Goal: Task Accomplishment & Management: Complete application form

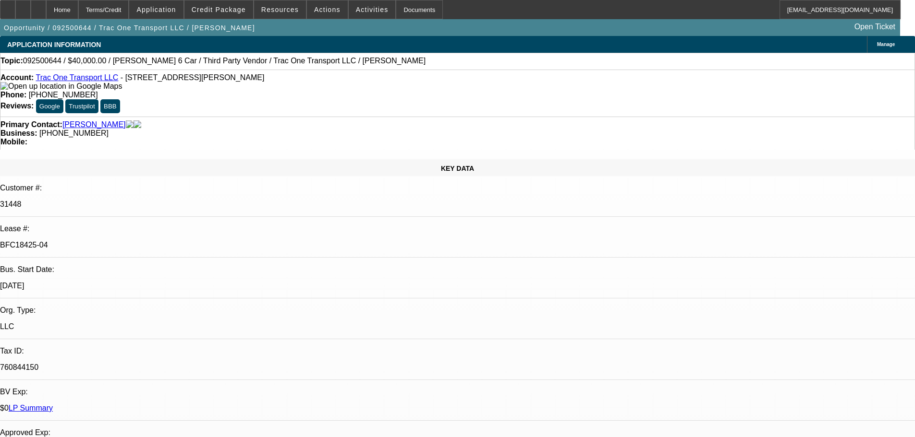
select select "0"
select select "3"
select select "0"
select select "6"
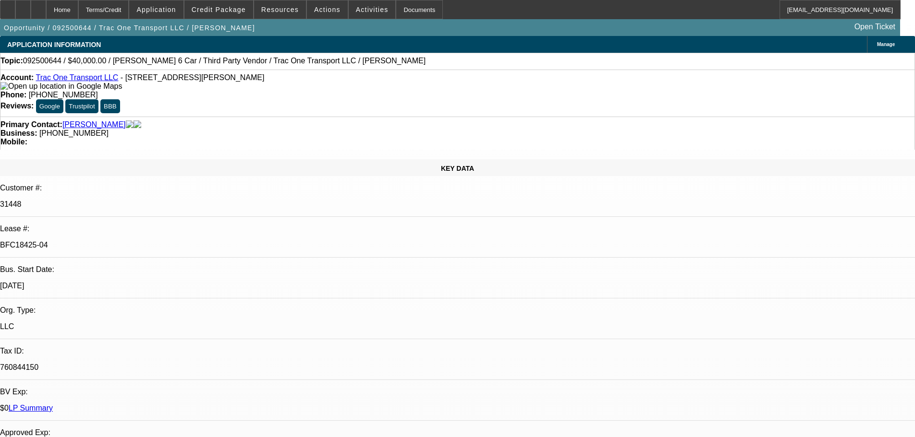
select select "0"
select select "6"
select select "0"
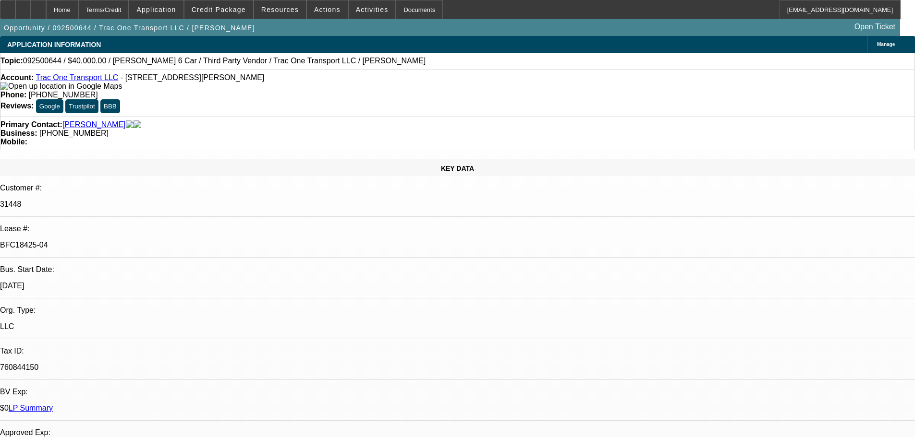
select select "0"
select select "6"
select select "0"
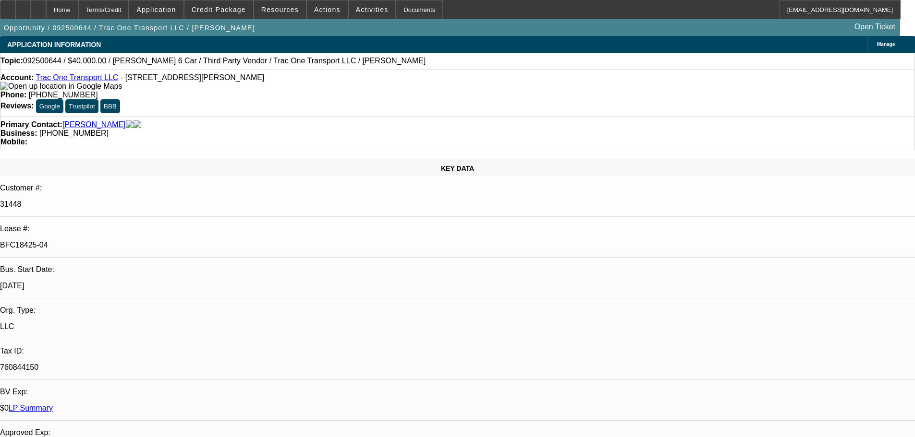
select select "0"
select select "6"
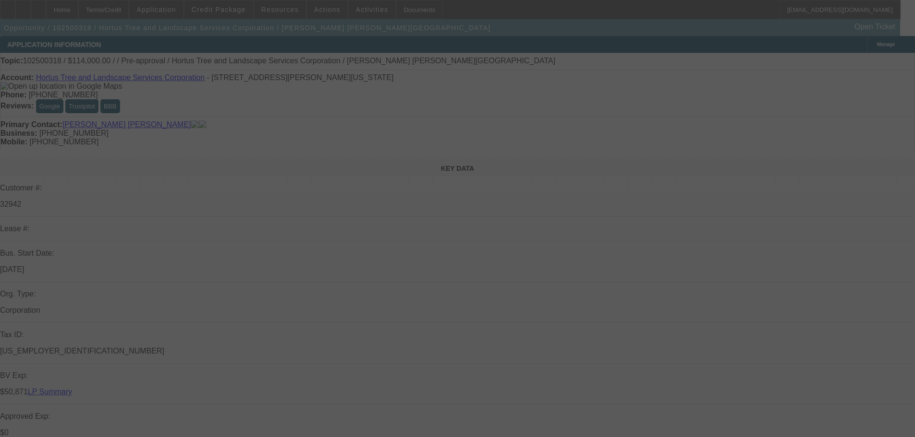
select select "2"
select select "0"
select select "6"
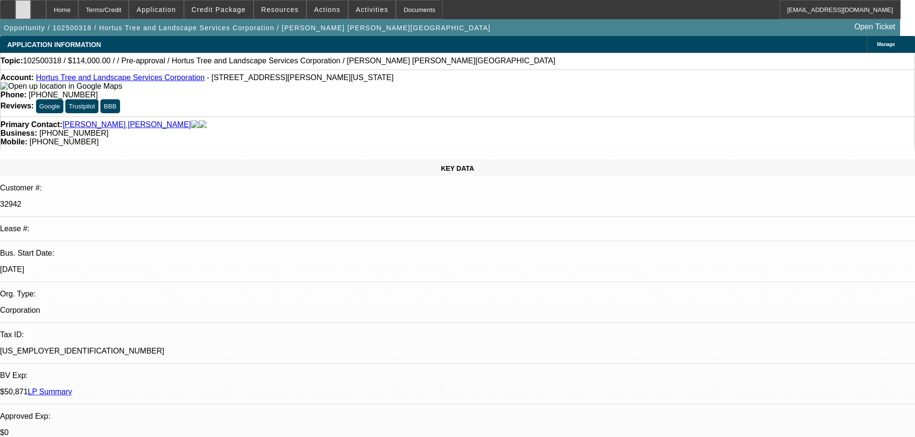
click at [31, 11] on div at bounding box center [22, 9] width 15 height 19
click at [46, 7] on div at bounding box center [38, 9] width 15 height 19
select select "2"
select select "0"
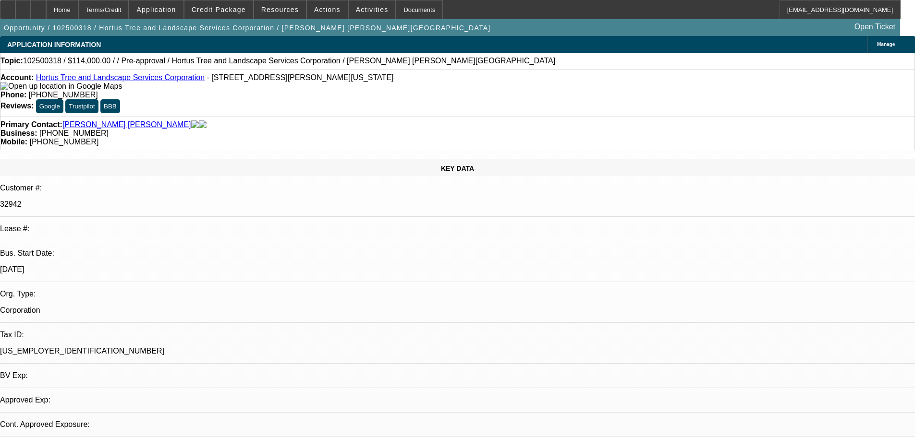
select select "6"
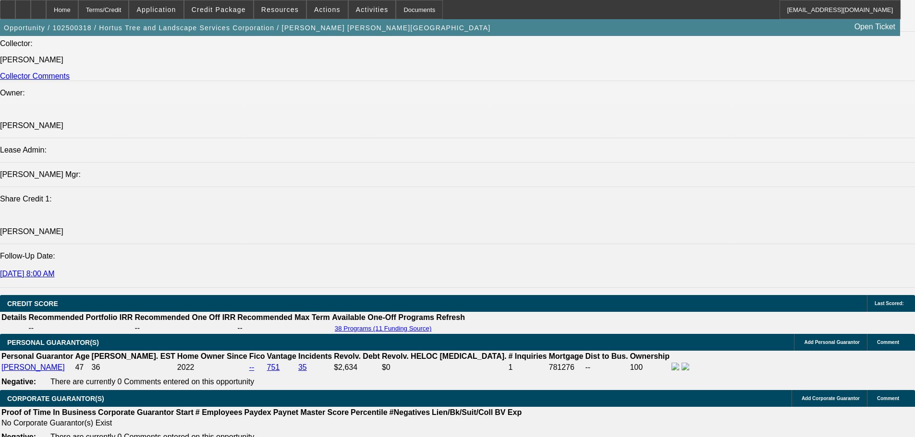
scroll to position [1293, 0]
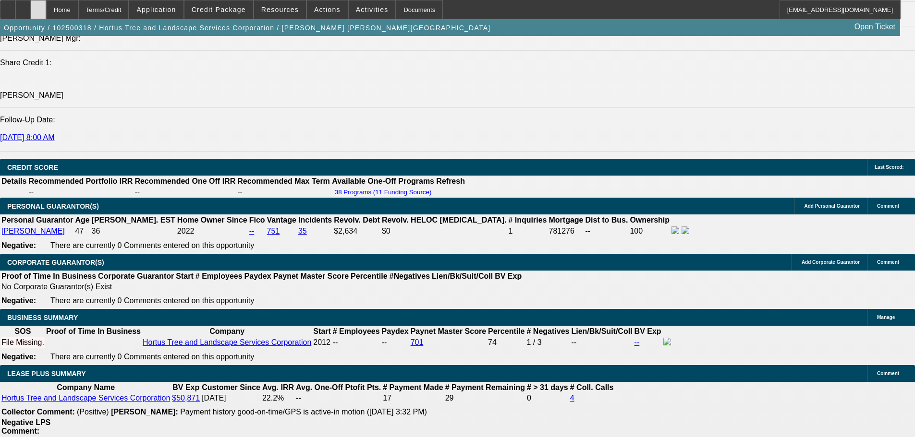
click at [46, 13] on div at bounding box center [38, 9] width 15 height 19
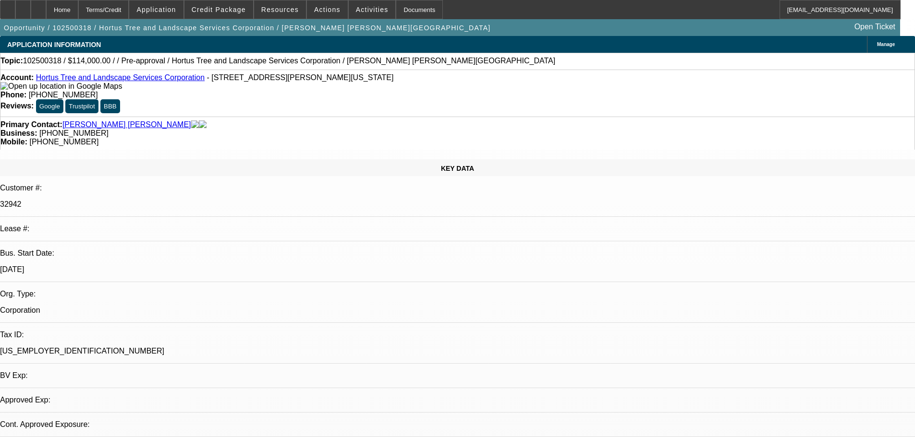
select select "2"
select select "0"
select select "6"
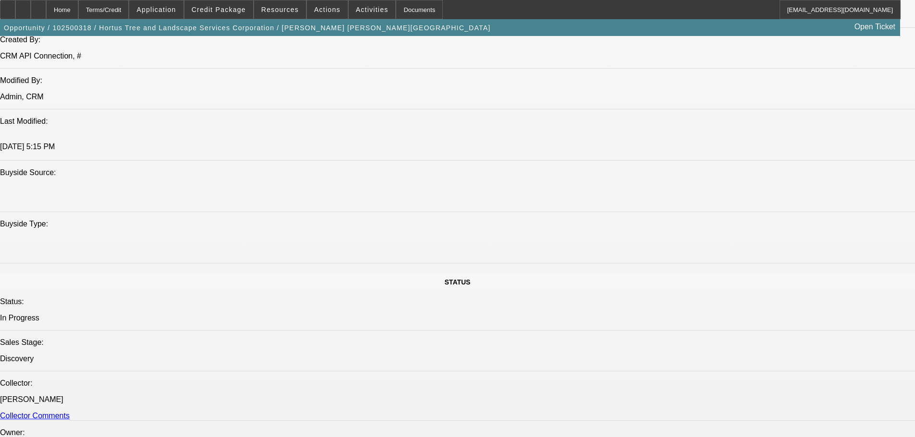
scroll to position [813, 0]
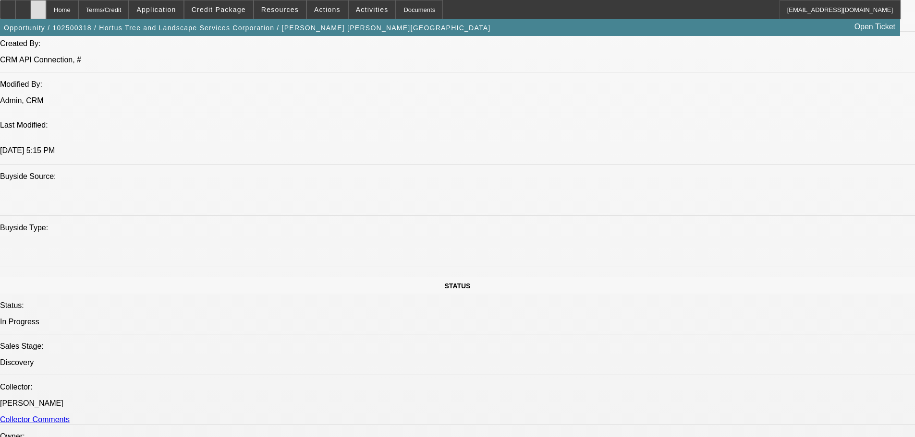
click at [46, 16] on div at bounding box center [38, 9] width 15 height 19
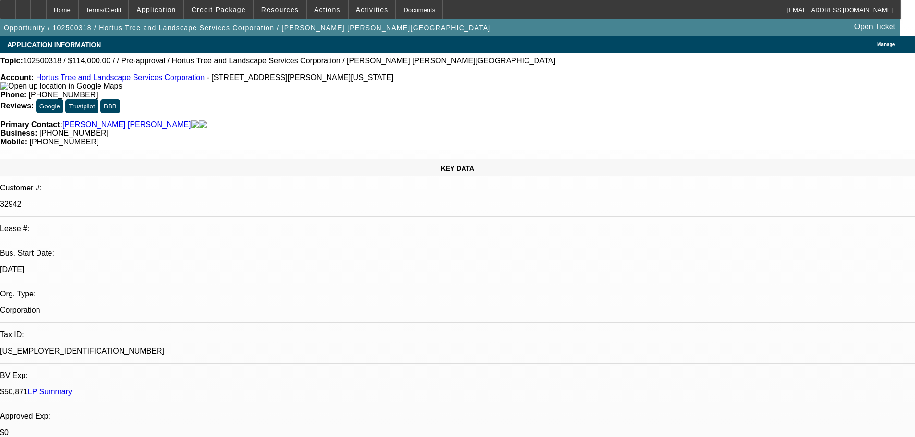
select select "2"
select select "0"
select select "6"
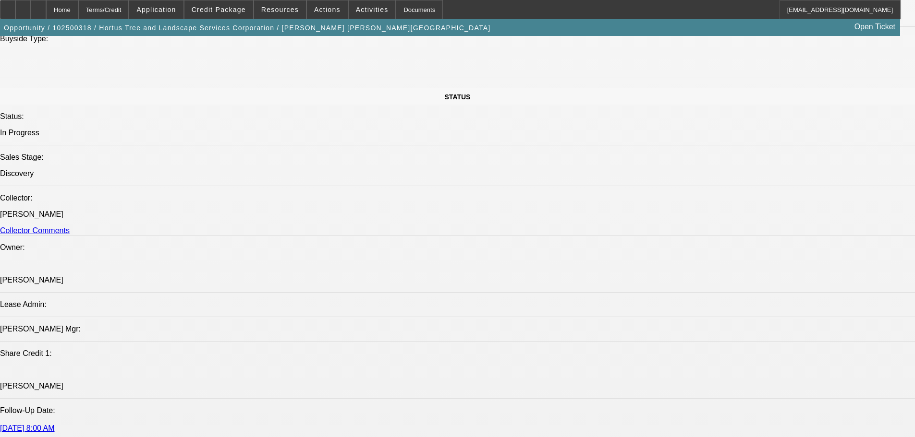
scroll to position [1104, 0]
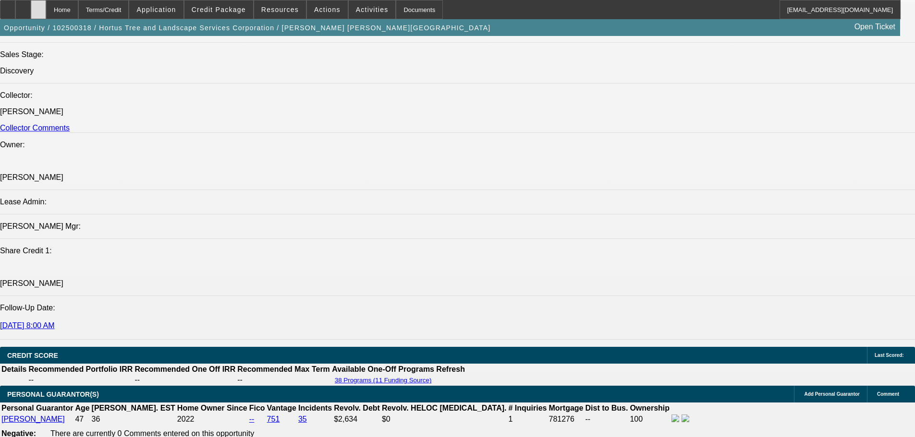
click at [46, 4] on div at bounding box center [38, 9] width 15 height 19
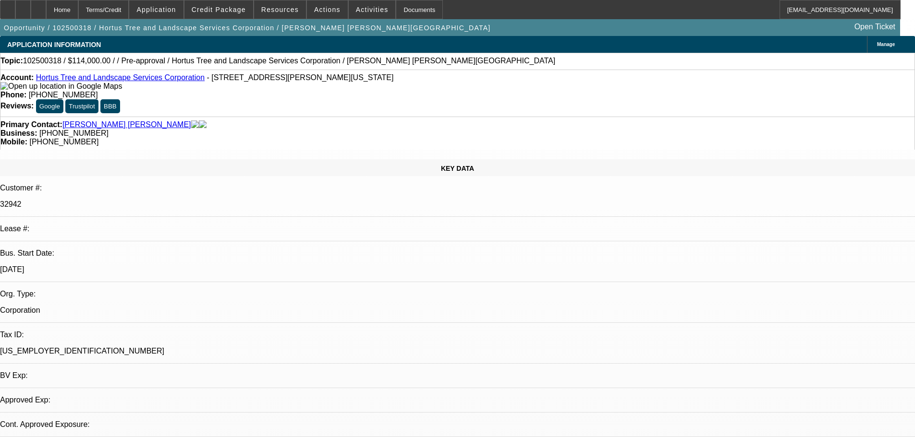
select select "2"
select select "0"
select select "6"
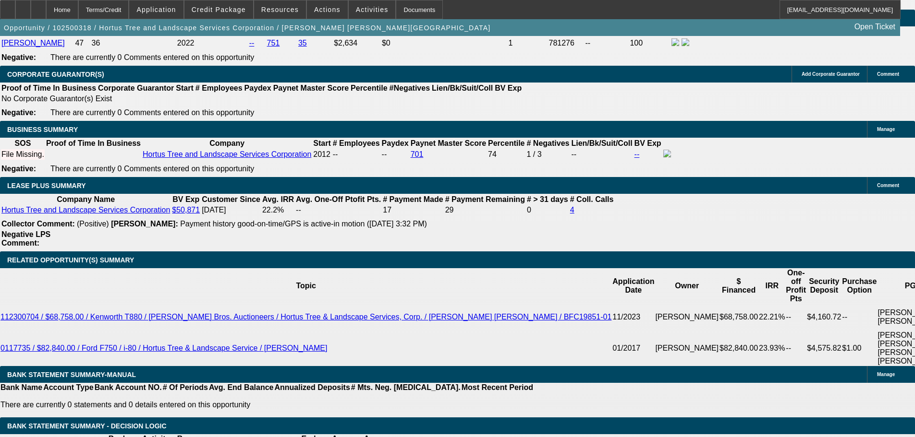
drag, startPoint x: 439, startPoint y: 361, endPoint x: 447, endPoint y: 415, distance: 54.9
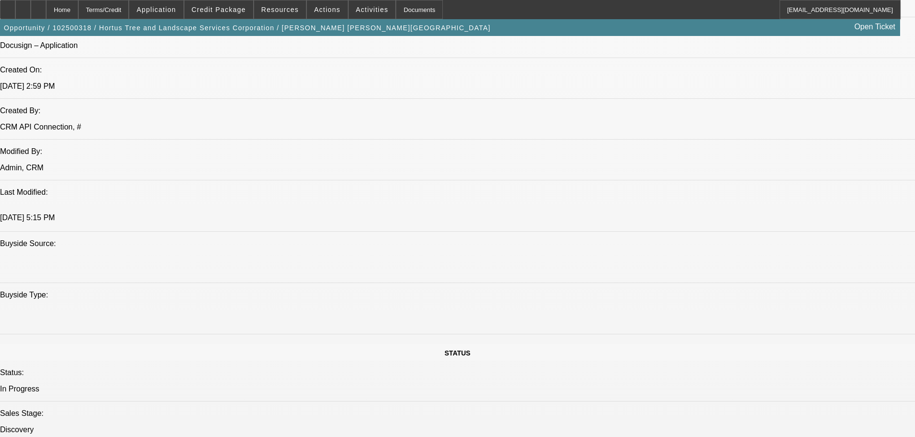
scroll to position [762, 0]
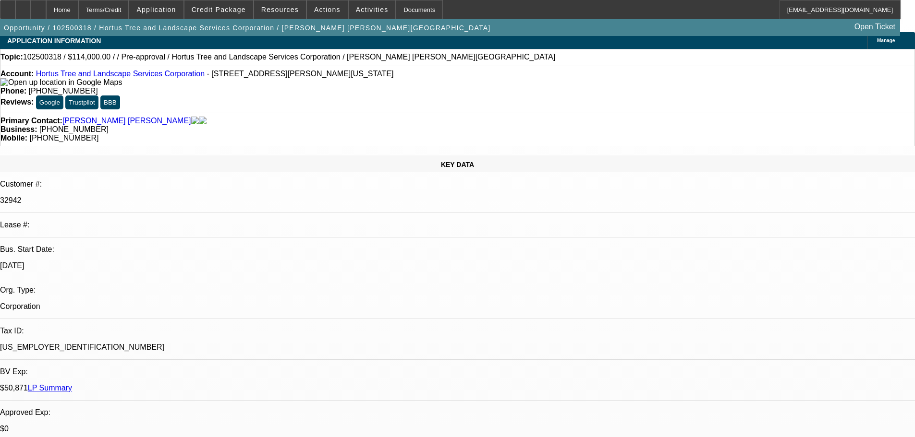
scroll to position [3, 0]
click at [23, 6] on icon at bounding box center [23, 6] width 0 height 0
click at [46, 13] on div at bounding box center [38, 9] width 15 height 19
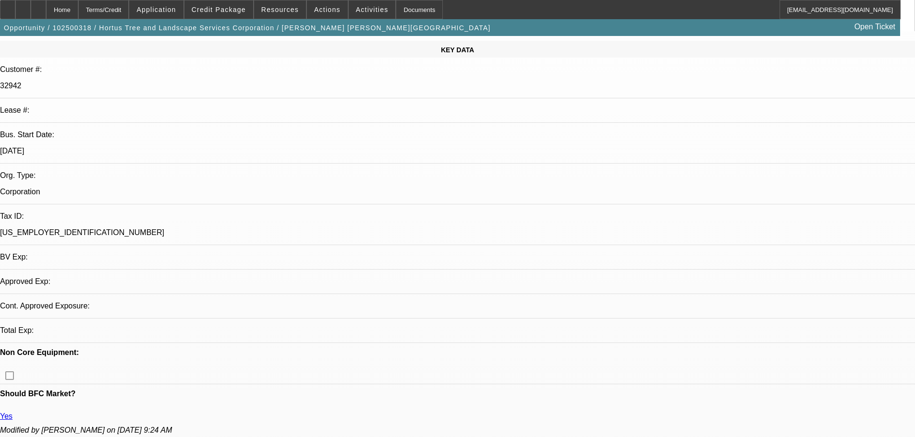
select select "2"
select select "0"
select select "6"
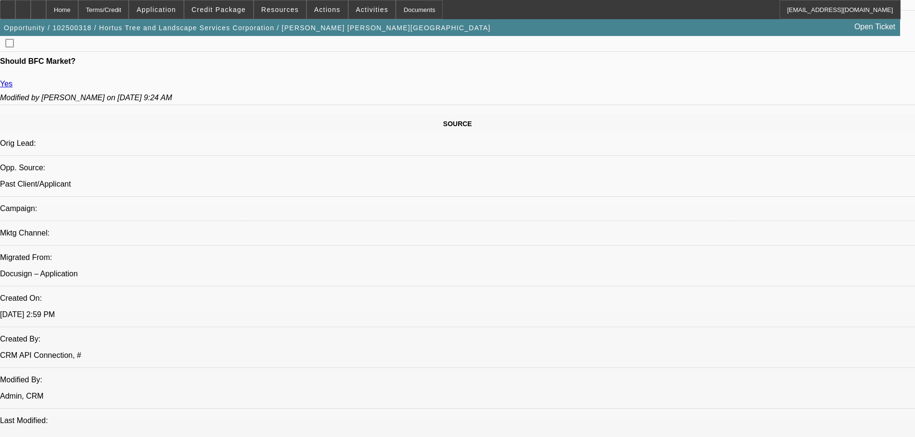
scroll to position [432, 0]
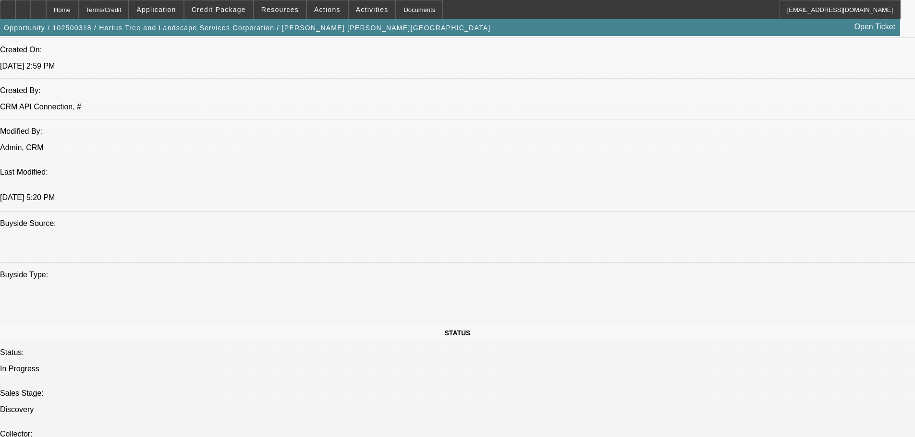
scroll to position [768, 0]
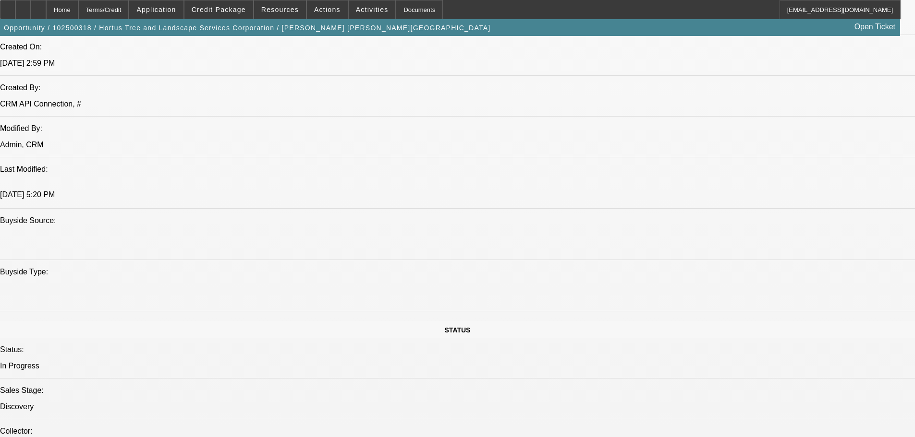
drag, startPoint x: 256, startPoint y: 328, endPoint x: 377, endPoint y: 329, distance: 121.0
drag, startPoint x: 396, startPoint y: 205, endPoint x: 359, endPoint y: 204, distance: 37.0
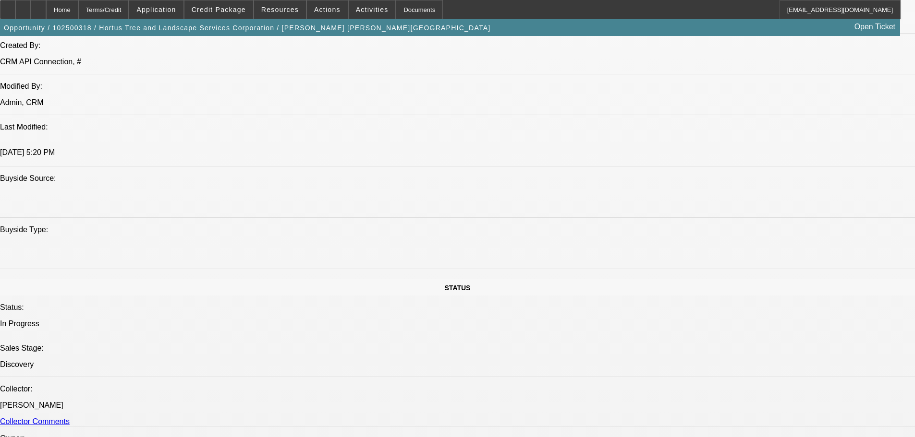
scroll to position [960, 0]
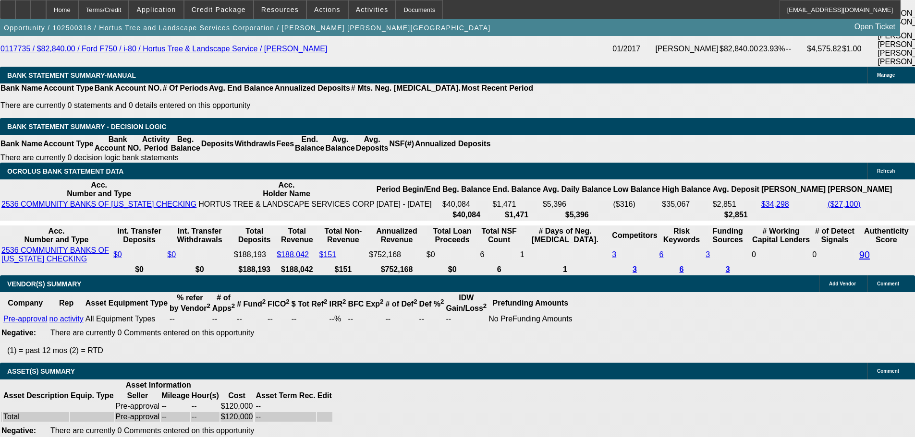
drag, startPoint x: 317, startPoint y: 319, endPoint x: 337, endPoint y: 278, distance: 45.8
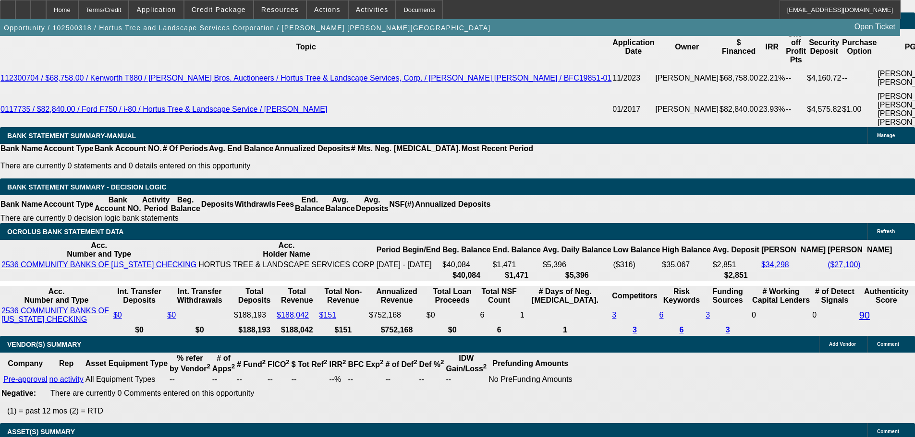
scroll to position [1575, 0]
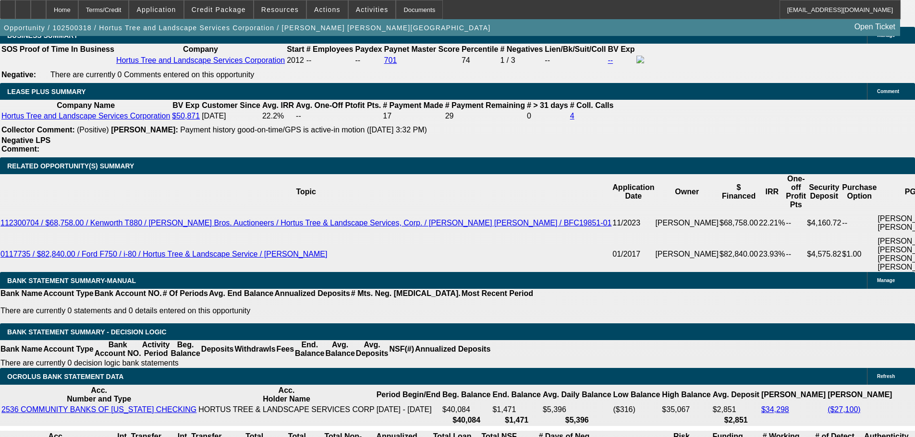
type input "UNKNOWN"
type input "1"
type input "$3,897.38"
type input "$1,948.69"
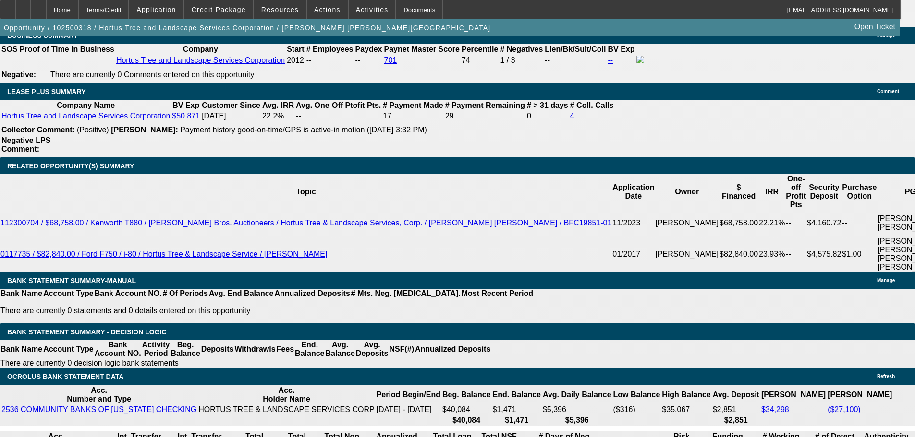
type input "14"
type input "$5,305.16"
type input "$2,652.58"
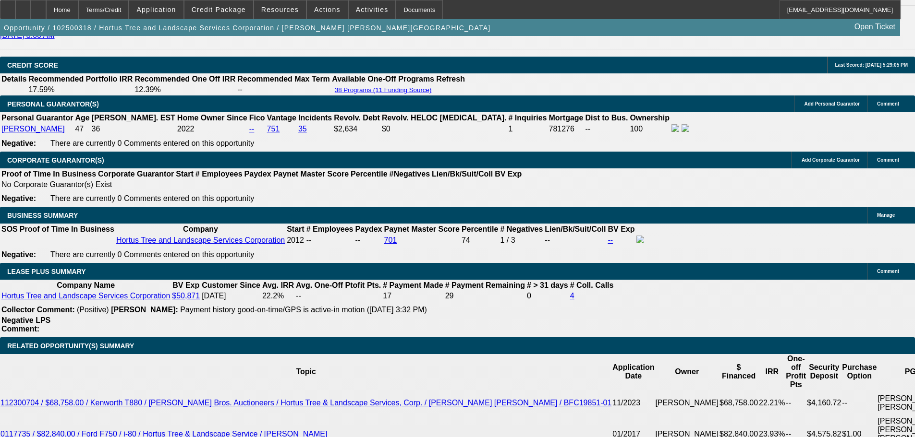
scroll to position [1383, 0]
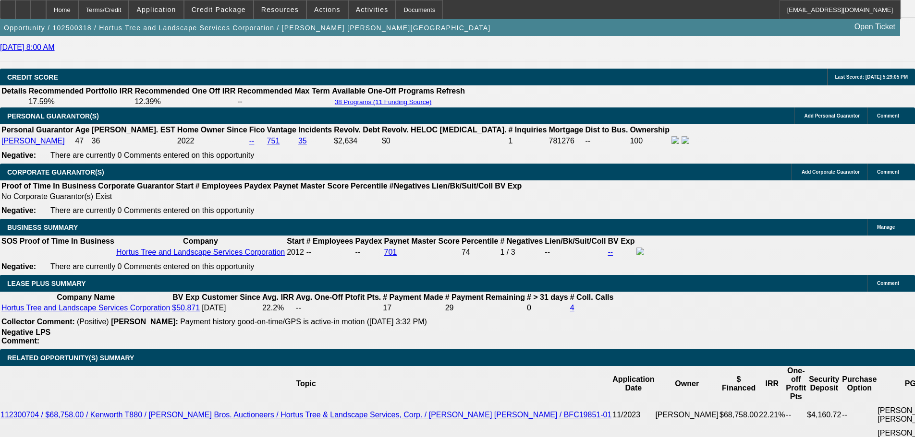
type input "14"
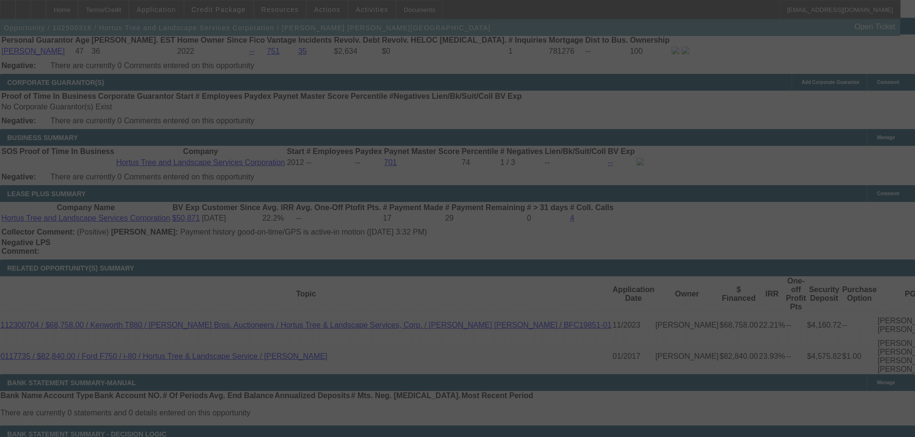
scroll to position [1527, 0]
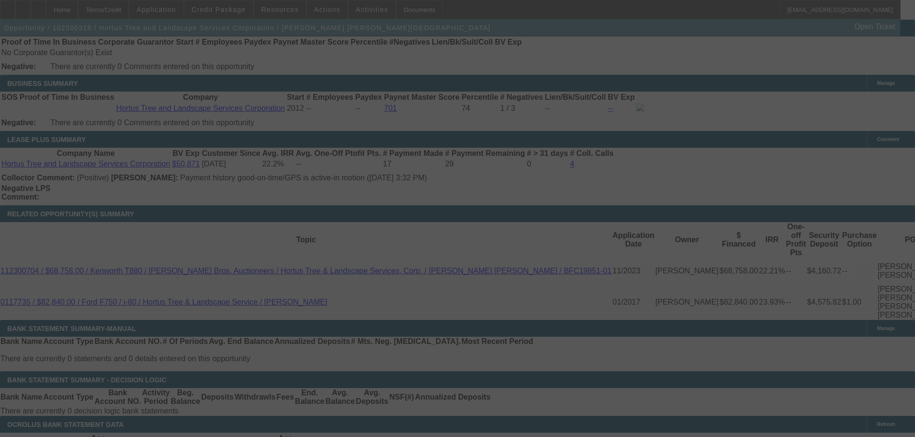
select select "2"
select select "0"
select select "6"
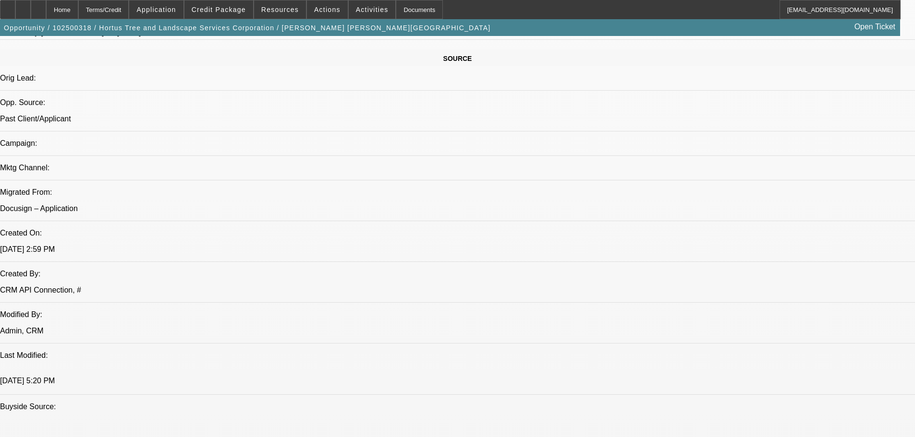
scroll to position [556, 0]
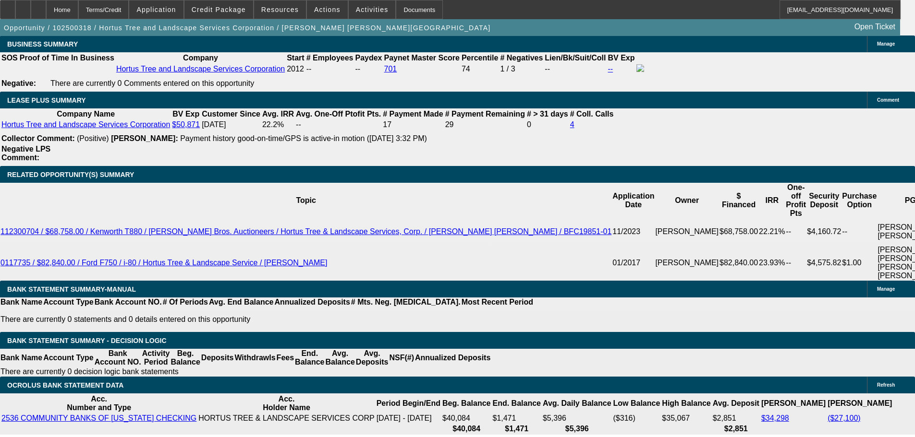
scroll to position [1468, 0]
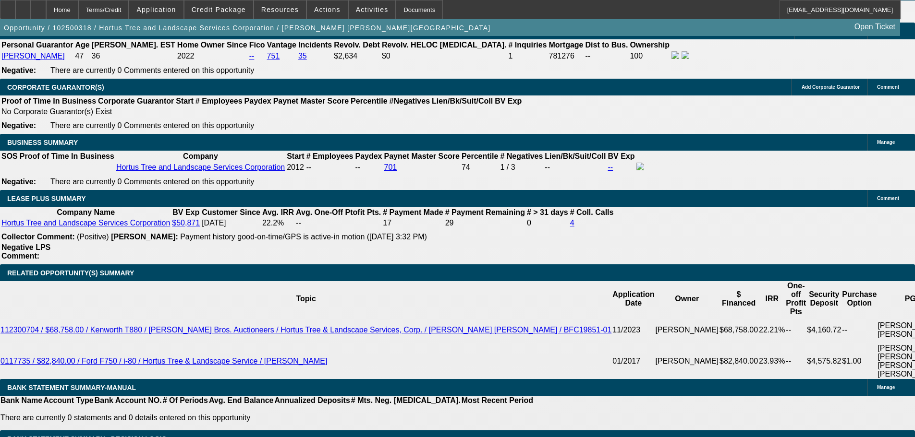
select select "0.1"
type input "$12,000.00"
type input "UNKNOWN"
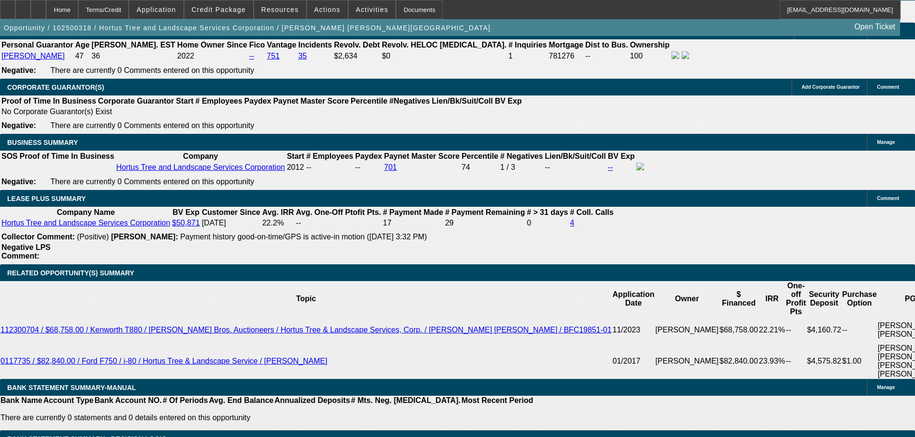
type input "$5,025.94"
type input "$2,512.97"
click at [144, 39] on span "button" at bounding box center [247, 27] width 495 height 23
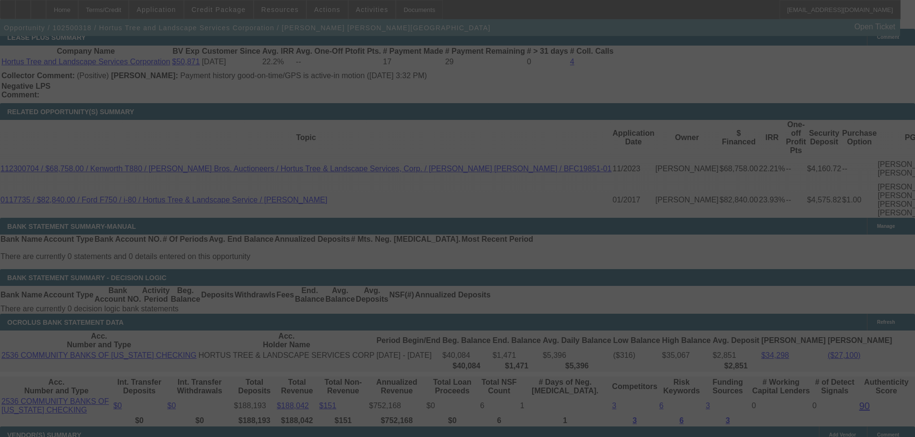
scroll to position [1612, 0]
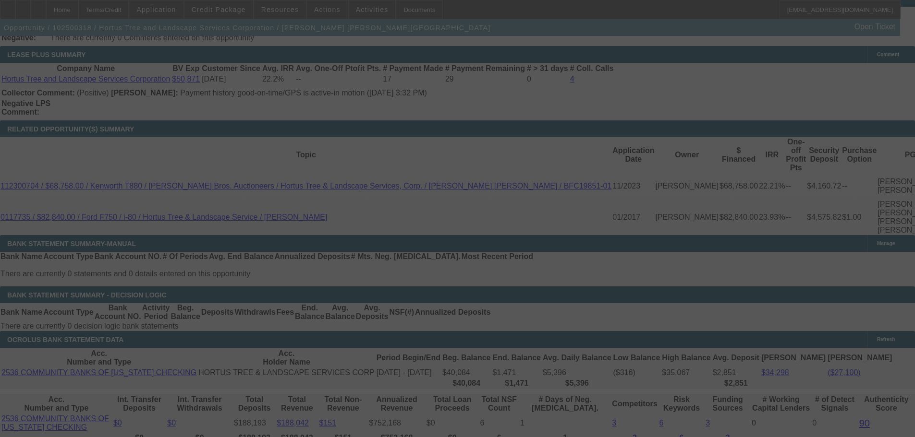
select select "0.1"
select select "2"
select select "0"
select select "6"
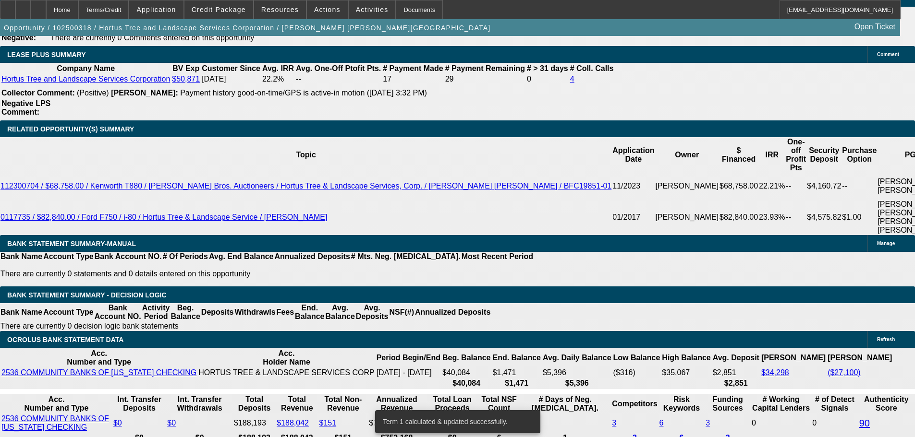
scroll to position [667, 0]
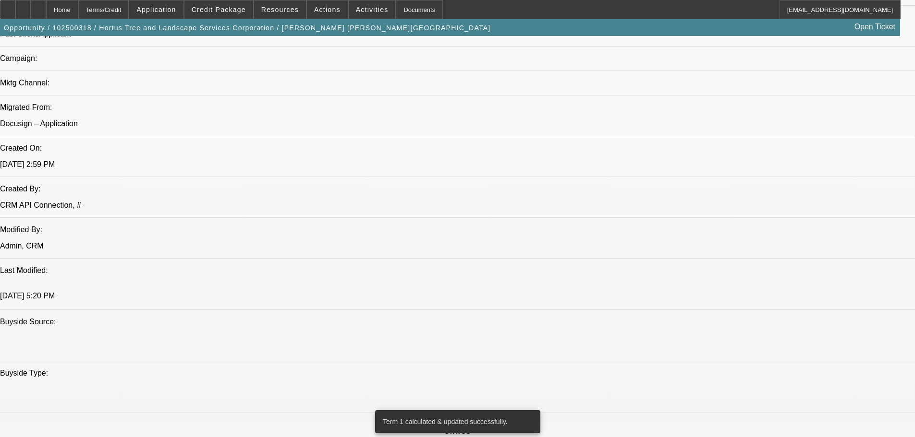
drag, startPoint x: 428, startPoint y: 392, endPoint x: 388, endPoint y: 91, distance: 303.8
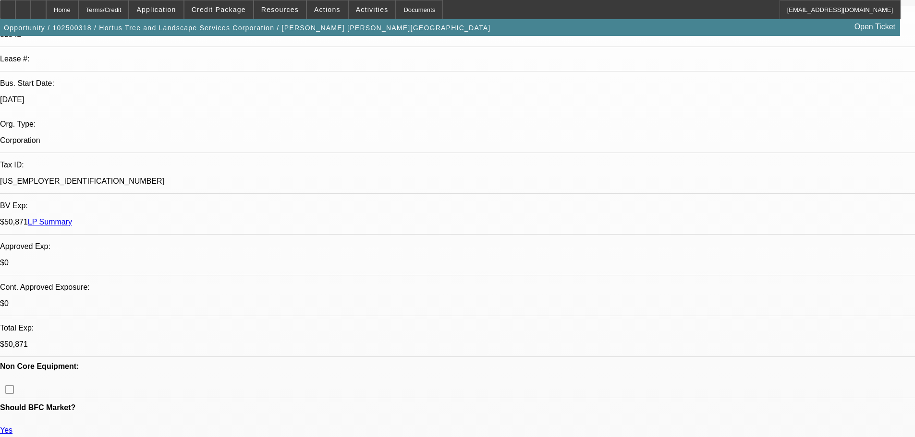
scroll to position [192, 0]
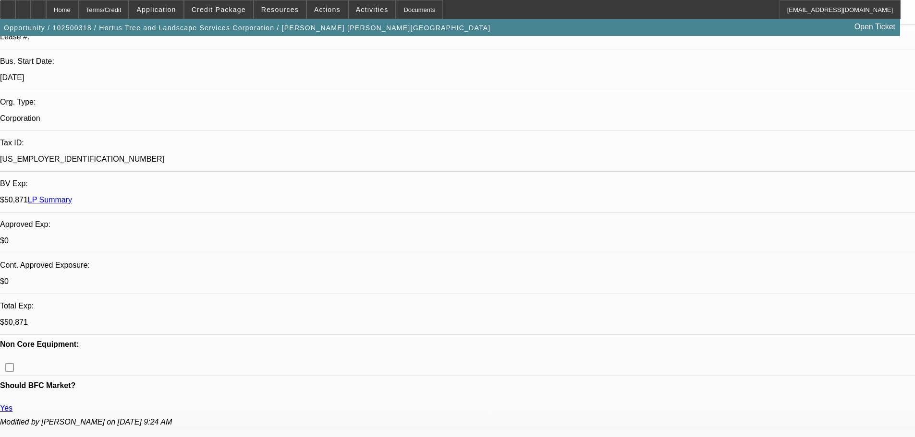
drag, startPoint x: 123, startPoint y: 177, endPoint x: 85, endPoint y: 174, distance: 37.5
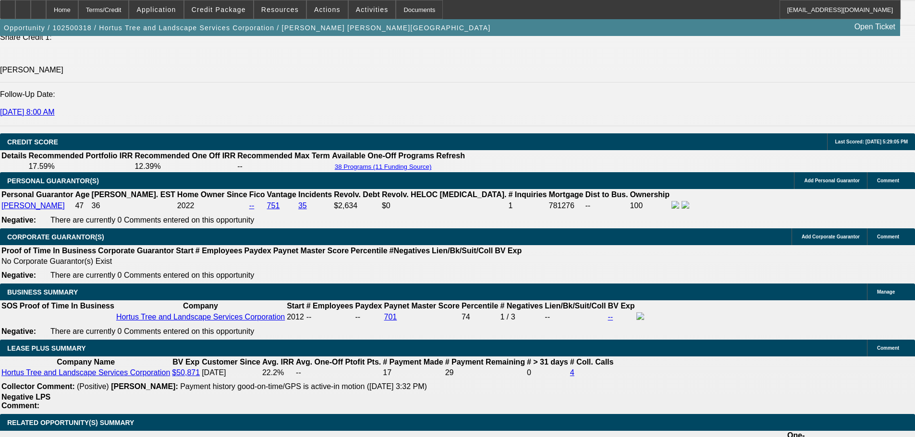
drag, startPoint x: 166, startPoint y: 190, endPoint x: 262, endPoint y: 348, distance: 184.9
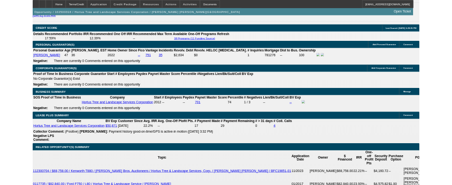
scroll to position [1202, 0]
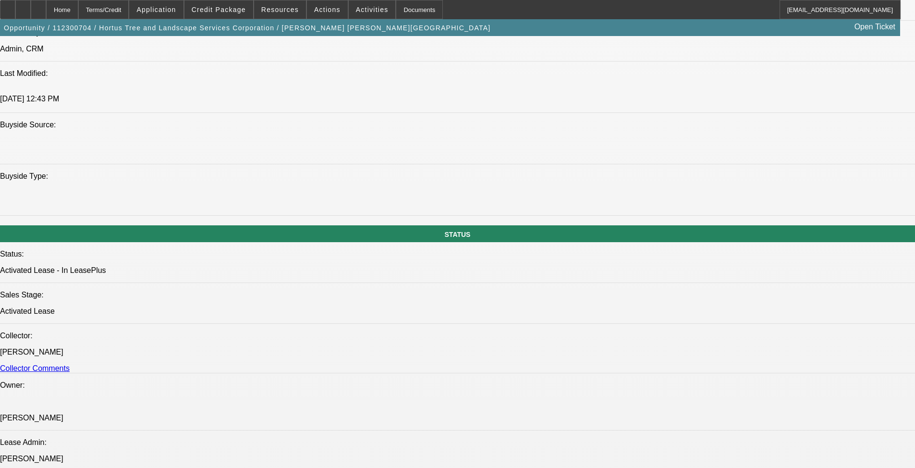
select select "0"
select select "2"
select select "0"
select select "6"
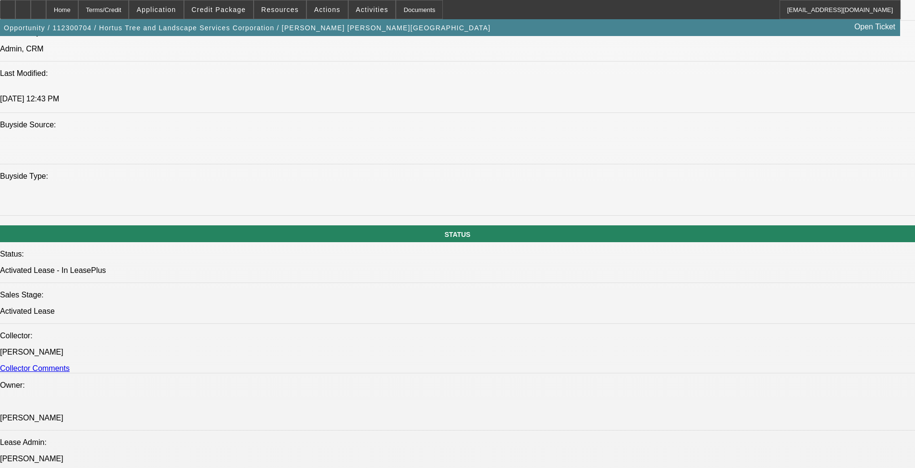
select select "0"
select select "6"
select select "0"
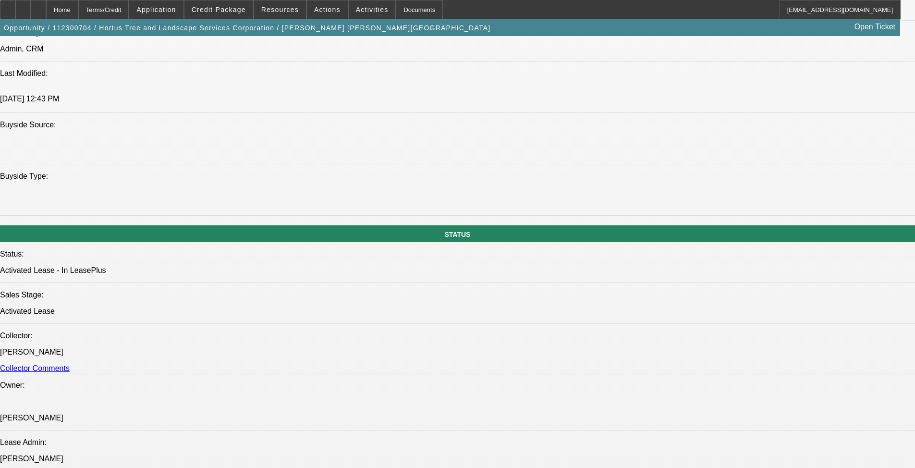
select select "2"
select select "0"
select select "6"
select select "0"
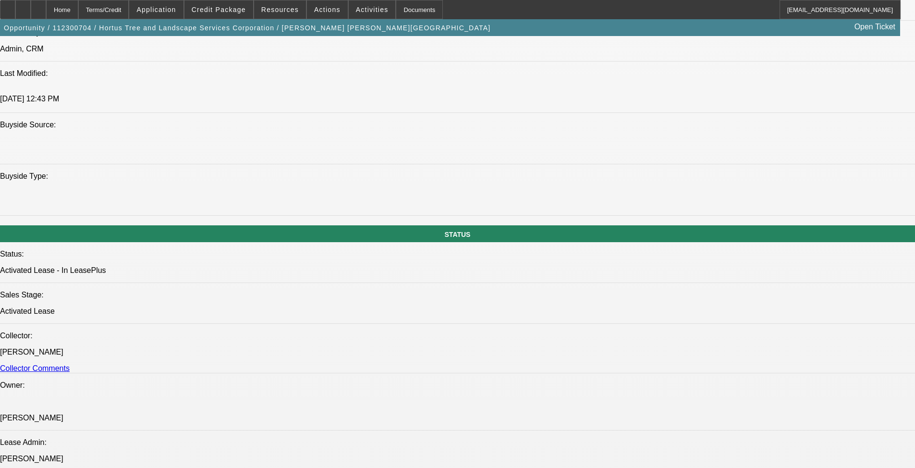
select select "2"
select select "0"
select select "6"
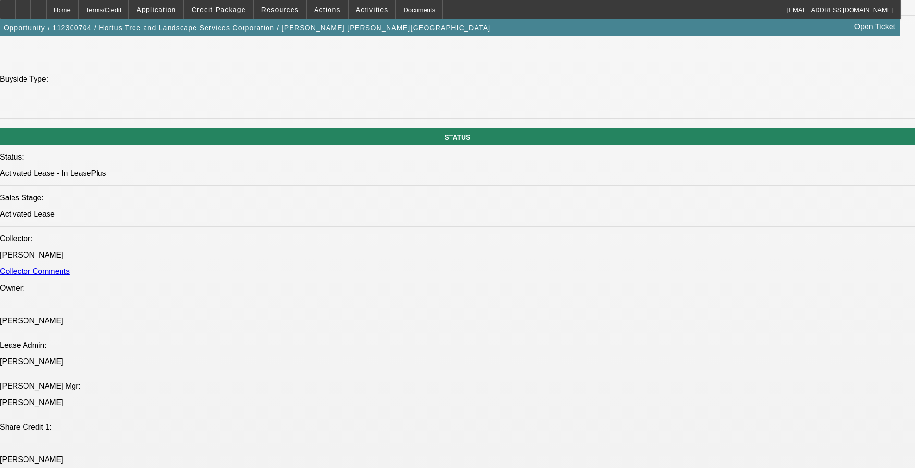
scroll to position [816, 0]
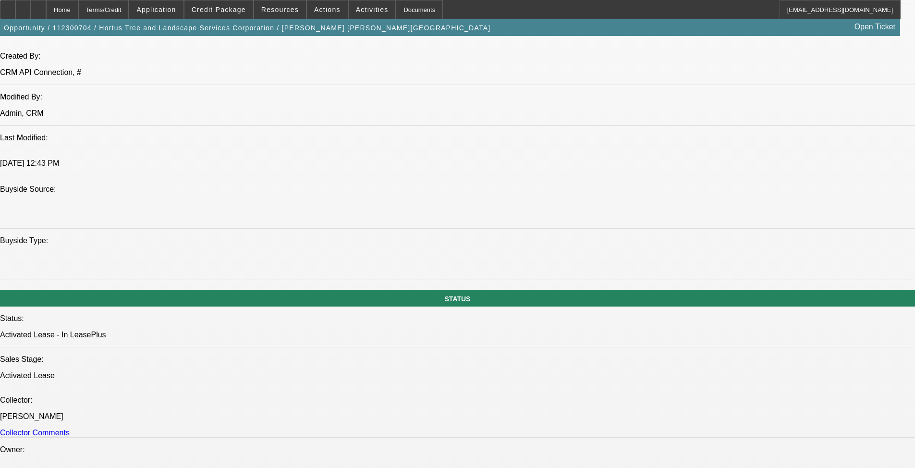
drag, startPoint x: 394, startPoint y: 149, endPoint x: 352, endPoint y: 149, distance: 42.3
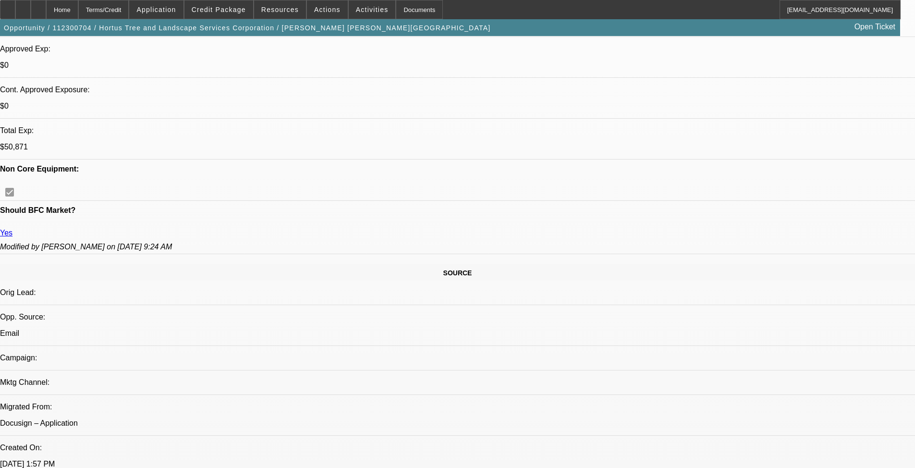
select select "0"
select select "2"
select select "0"
select select "6"
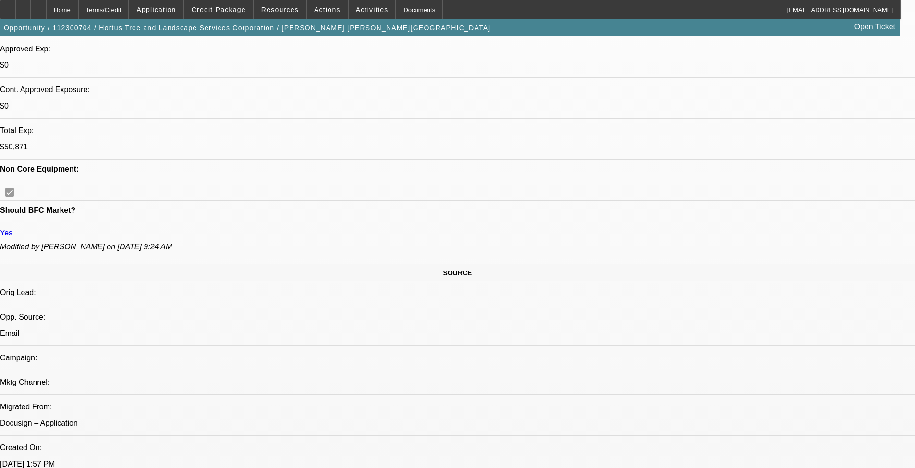
select select "0"
select select "6"
select select "0"
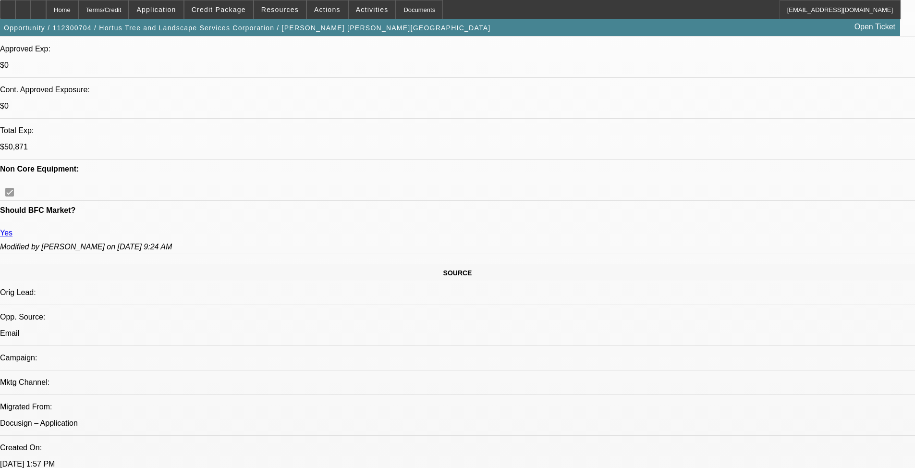
select select "2"
select select "0"
select select "6"
select select "0"
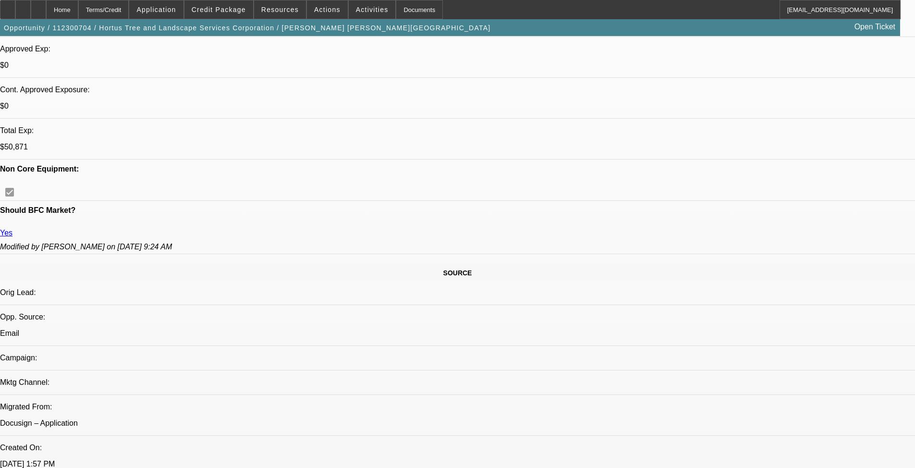
select select "2"
select select "0"
select select "6"
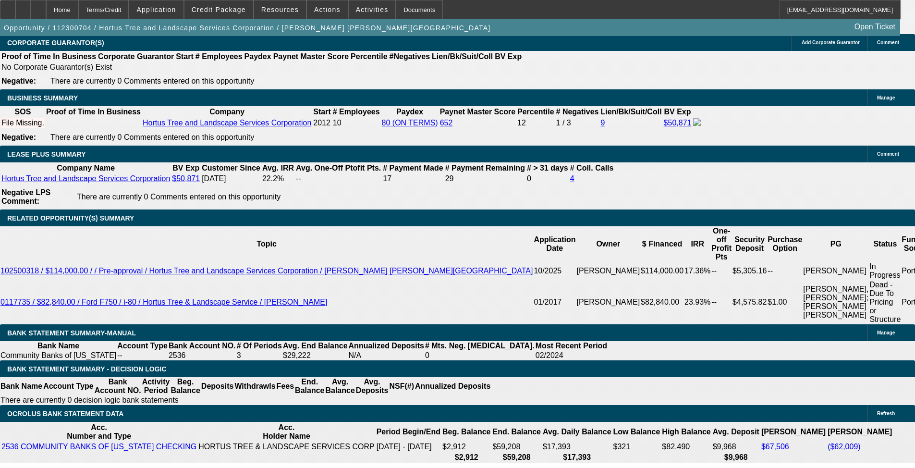
scroll to position [1640, 0]
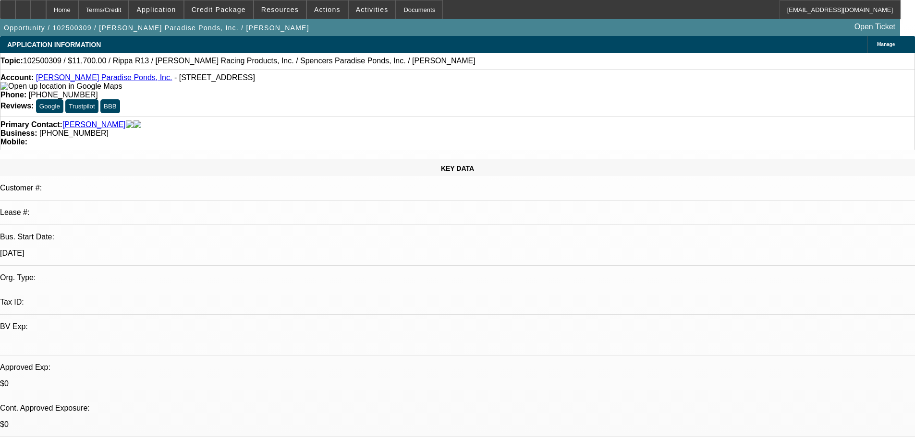
select select "0.1"
select select "2"
select select "0.1"
select select "4"
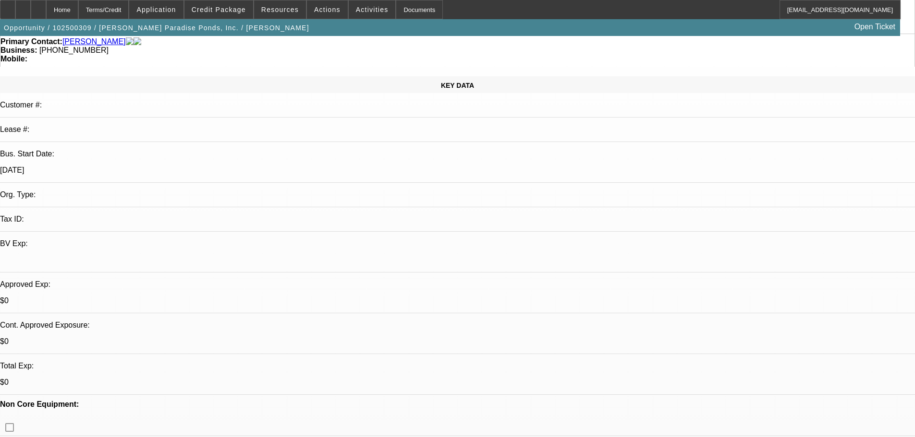
scroll to position [192, 0]
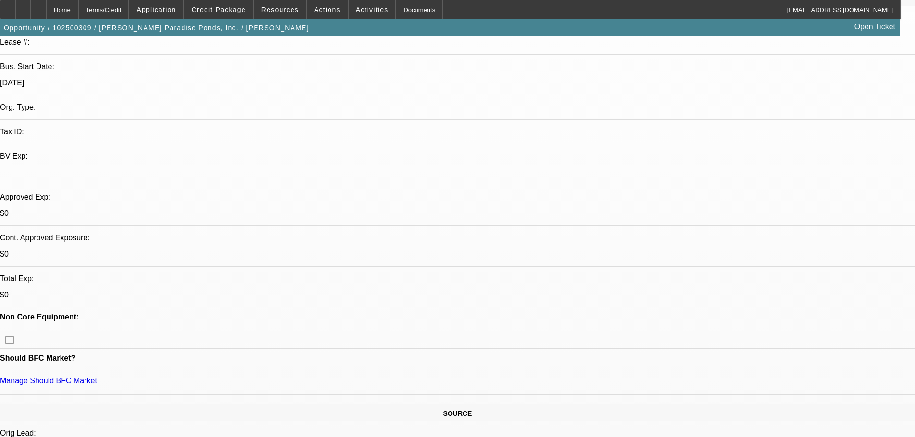
scroll to position [96, 0]
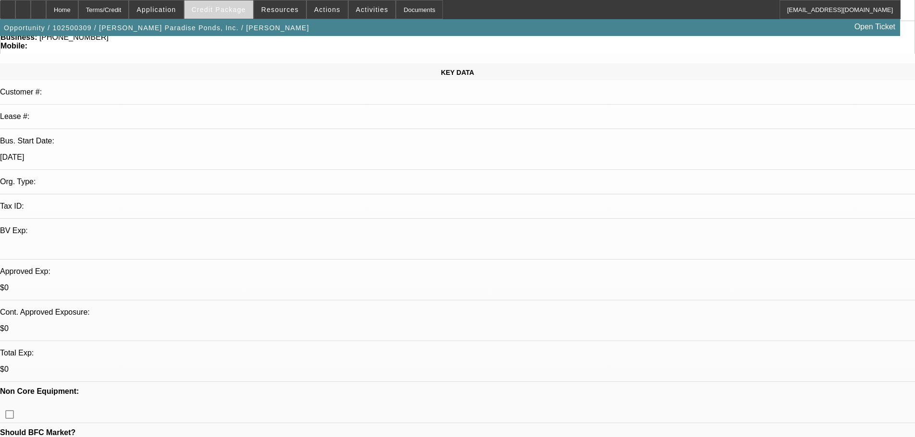
click at [230, 6] on span "Credit Package" at bounding box center [219, 10] width 54 height 8
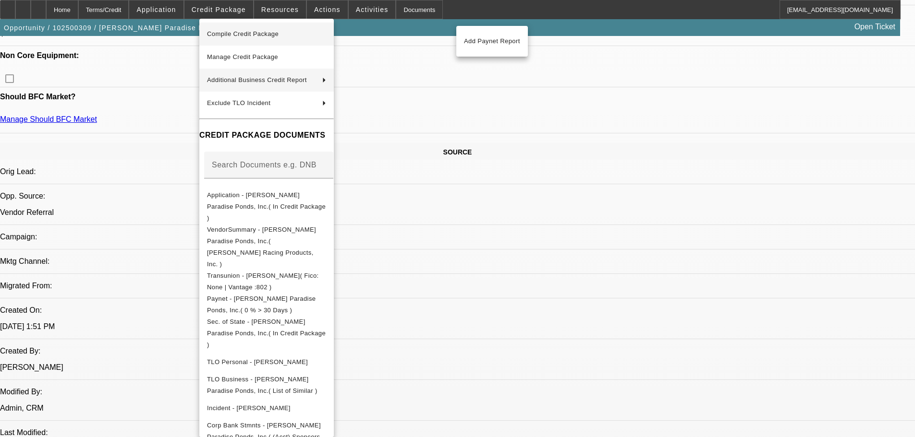
scroll to position [0, 0]
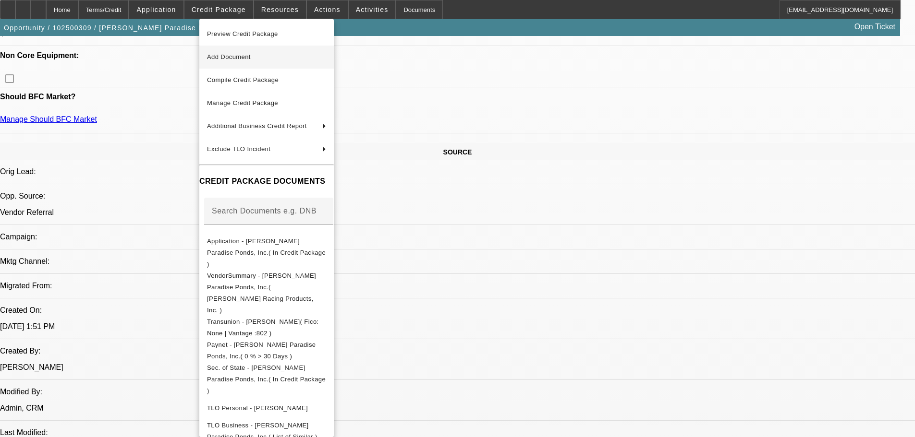
click at [261, 52] on span "Add Document" at bounding box center [266, 57] width 119 height 12
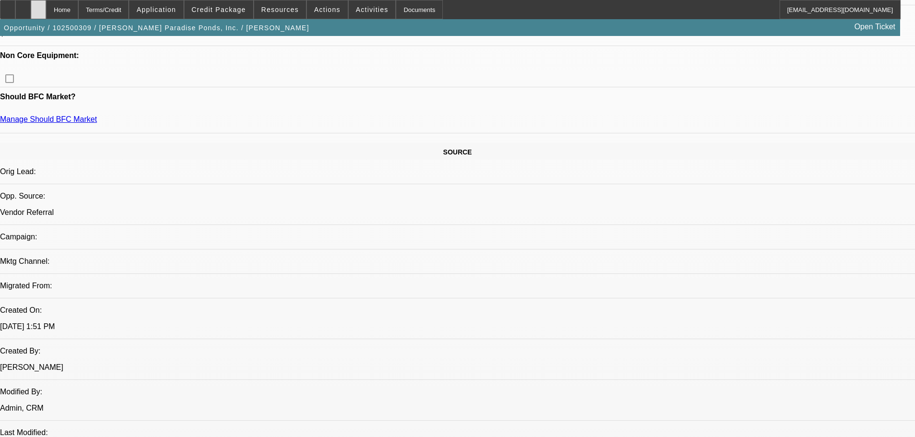
click at [46, 7] on div at bounding box center [38, 9] width 15 height 19
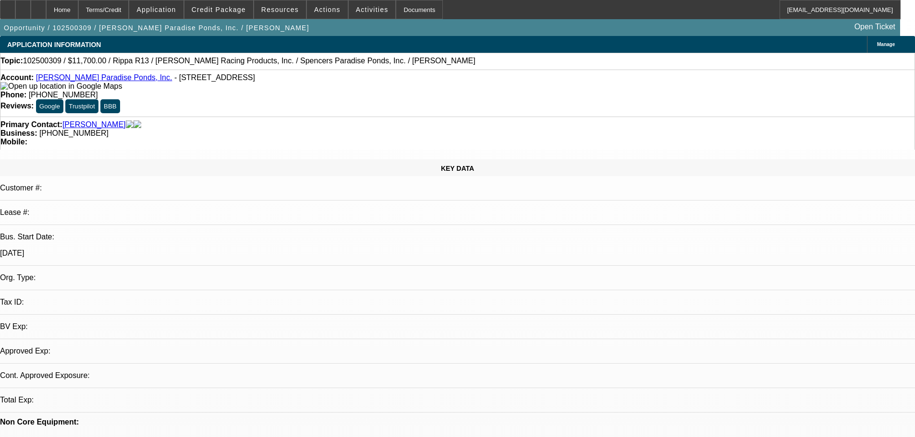
select select "0.1"
select select "2"
select select "0.1"
select select "4"
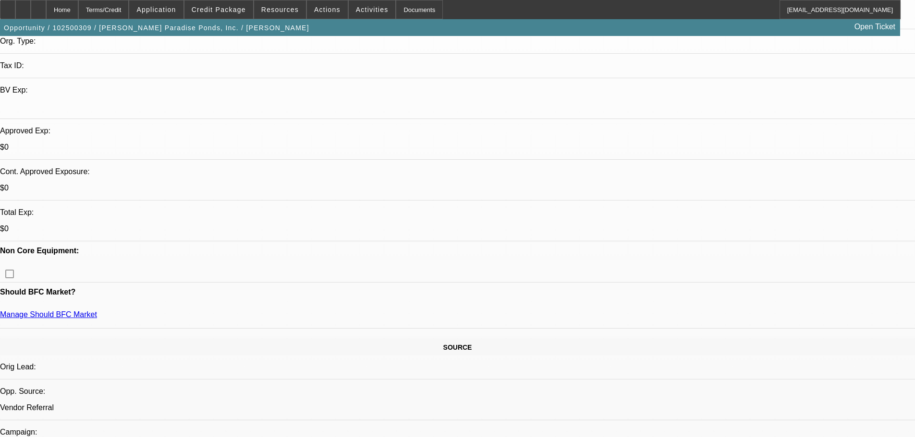
scroll to position [144, 0]
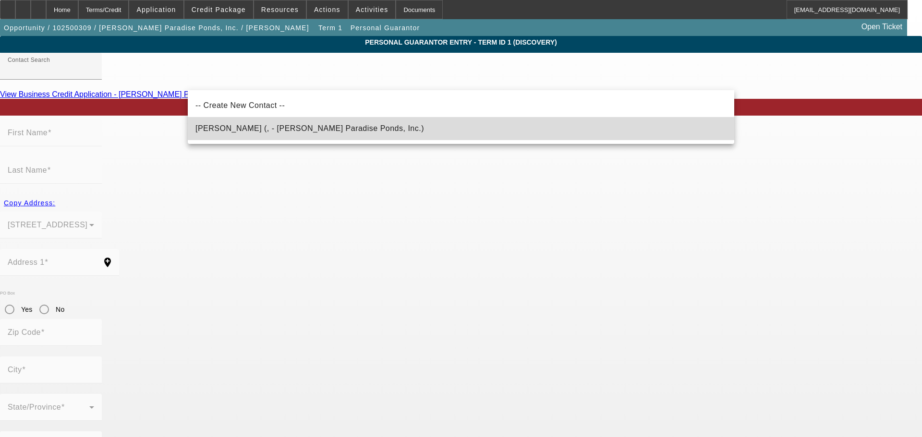
click at [286, 137] on mat-option "Miller, Myka (, - Spencer's Paradise Ponds, Inc.)" at bounding box center [461, 128] width 546 height 23
type input "Miller, Myka (, - Spencer's Paradise Ponds, Inc.)"
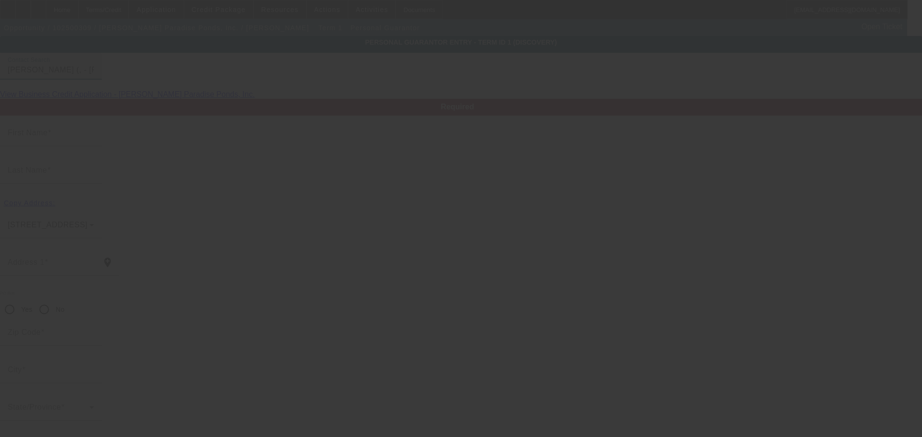
type input "Myka"
type input "Miller"
radio input "true"
type input "[PHONE_NUMBER]"
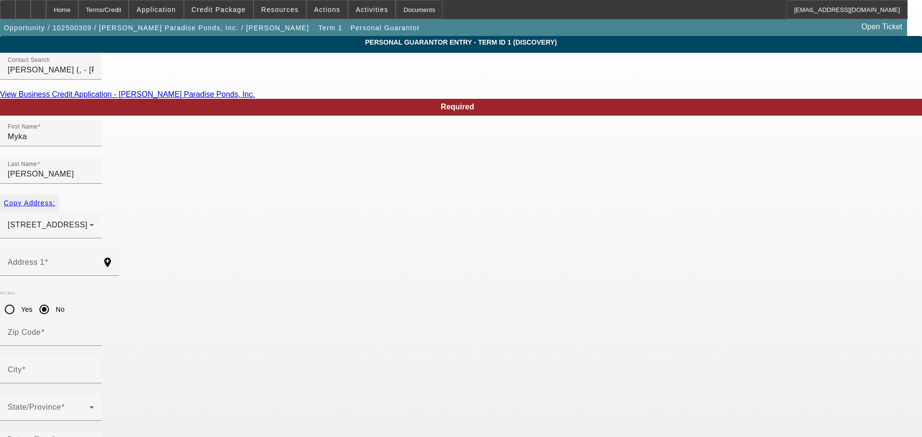
click at [55, 199] on span "Copy Address:" at bounding box center [29, 203] width 51 height 8
type input "2400 Sandringham Road"
radio input "false"
type input "95825"
type input "Sacramento"
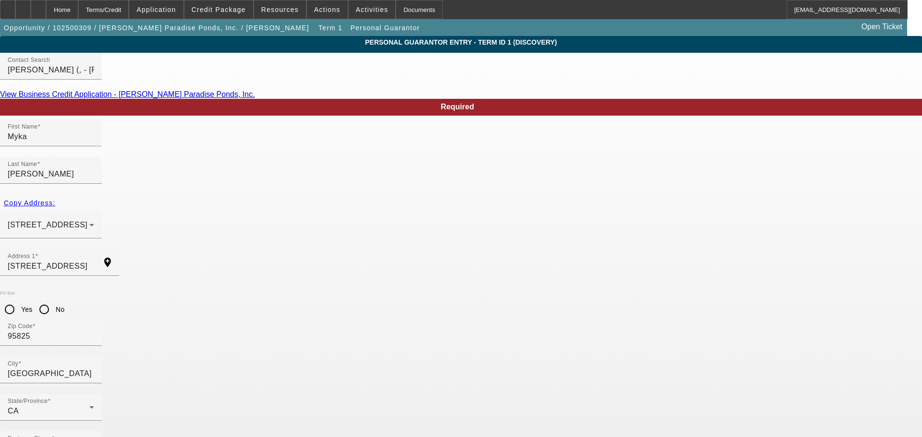
type input "50"
type input "534-39-0390"
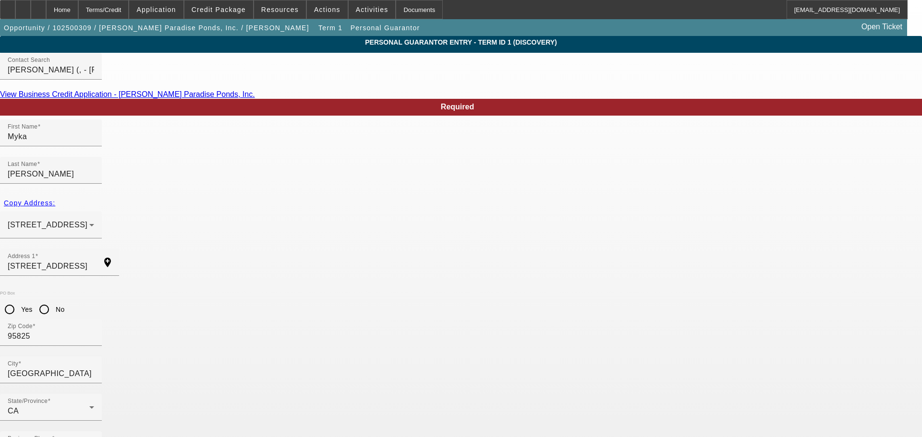
type input "myka@paradiseponds.net"
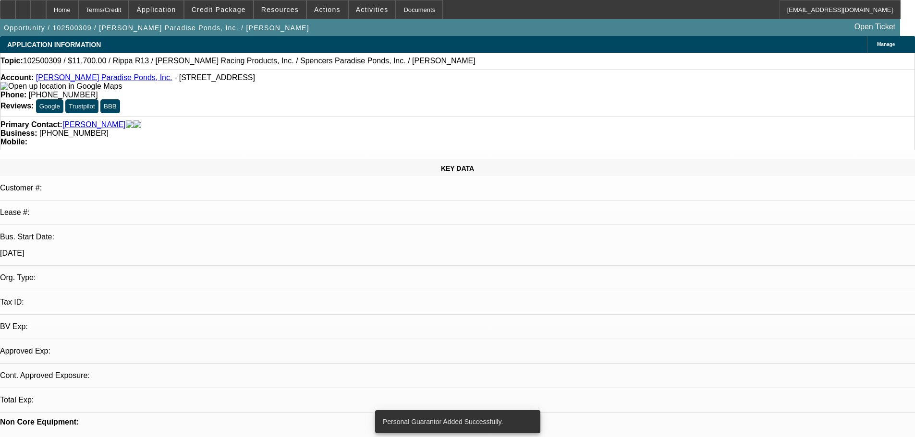
select select "0.1"
select select "2"
select select "0.1"
select select "4"
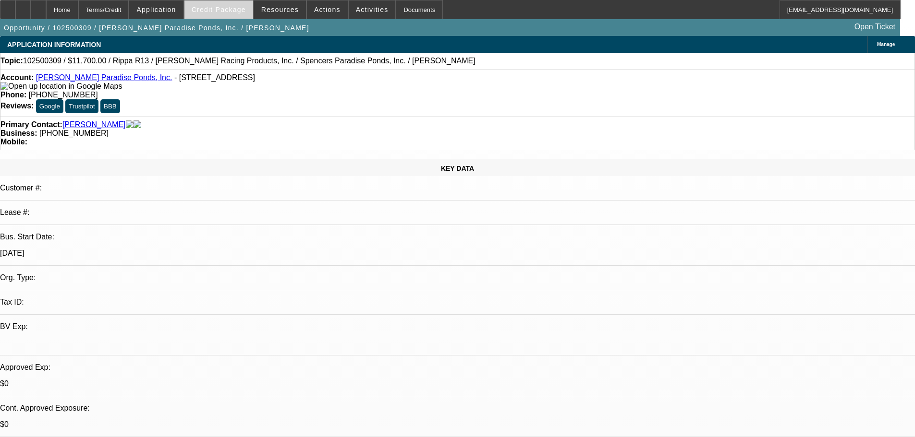
click at [219, 15] on span at bounding box center [218, 9] width 69 height 23
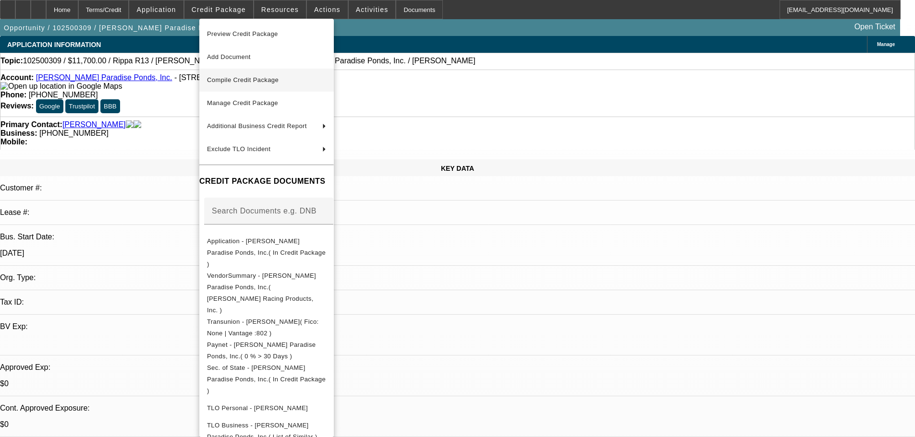
click at [279, 89] on button "Compile Credit Package" at bounding box center [266, 80] width 134 height 23
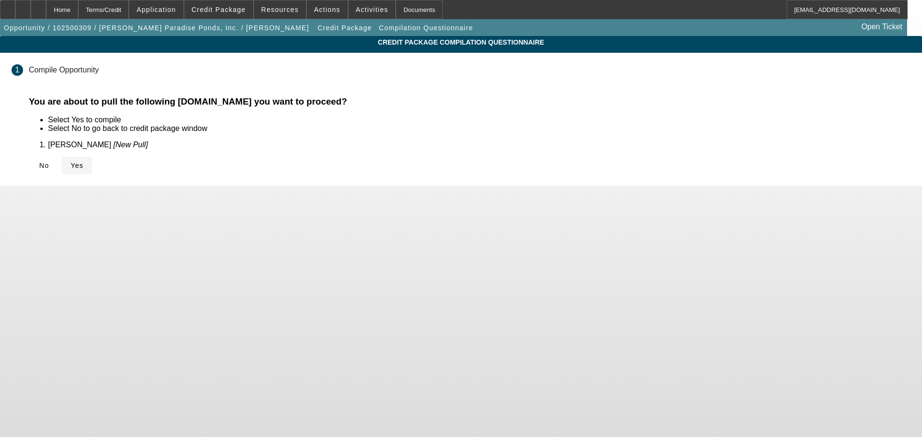
click at [84, 162] on span "Yes" at bounding box center [77, 166] width 13 height 8
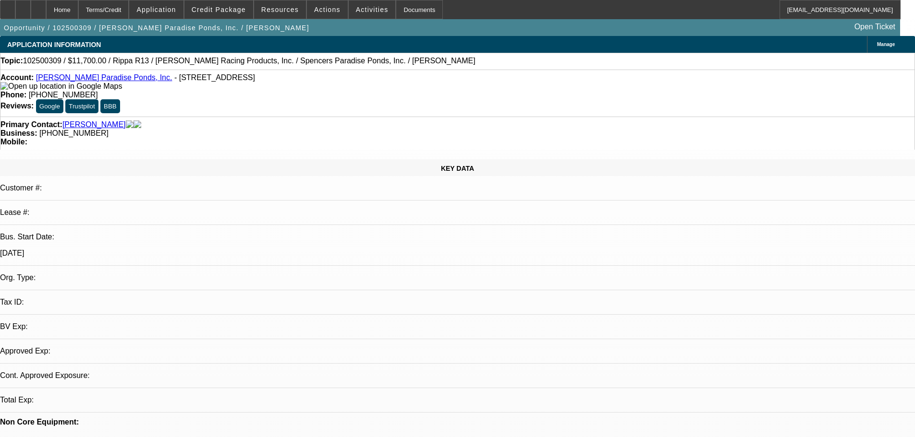
select select "0.1"
select select "2"
select select "0.1"
select select "4"
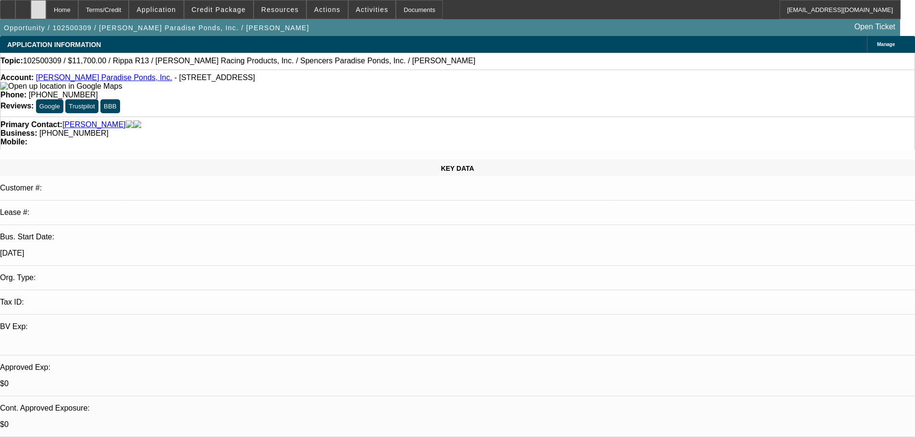
click at [38, 6] on icon at bounding box center [38, 6] width 0 height 0
select select "0.1"
select select "2"
select select "0.1"
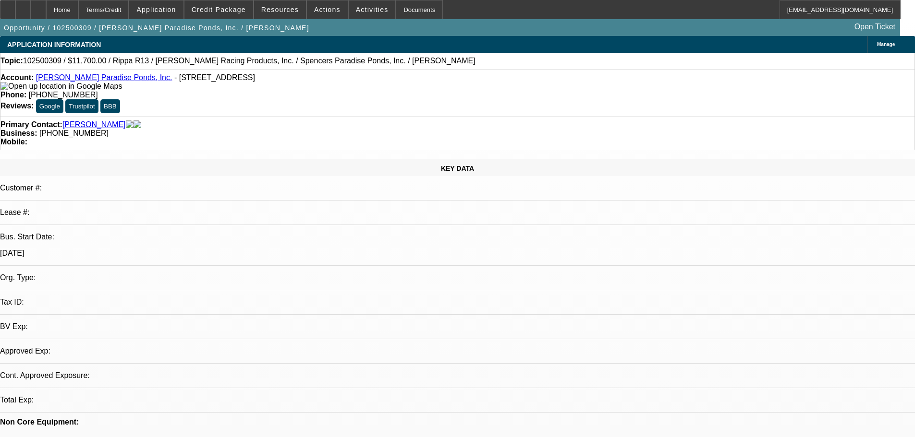
select select "4"
click at [46, 14] on div at bounding box center [38, 9] width 15 height 19
select select "0.1"
select select "2"
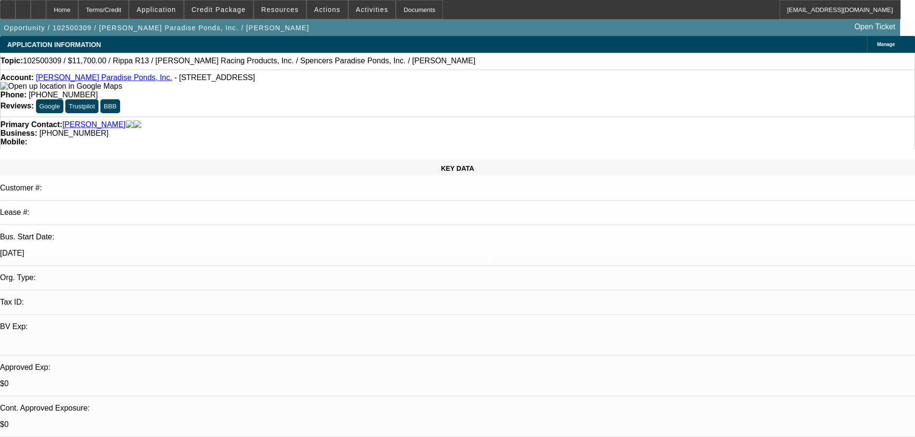
select select "0.1"
select select "4"
click at [46, 10] on div at bounding box center [38, 9] width 15 height 19
select select "0.1"
select select "2"
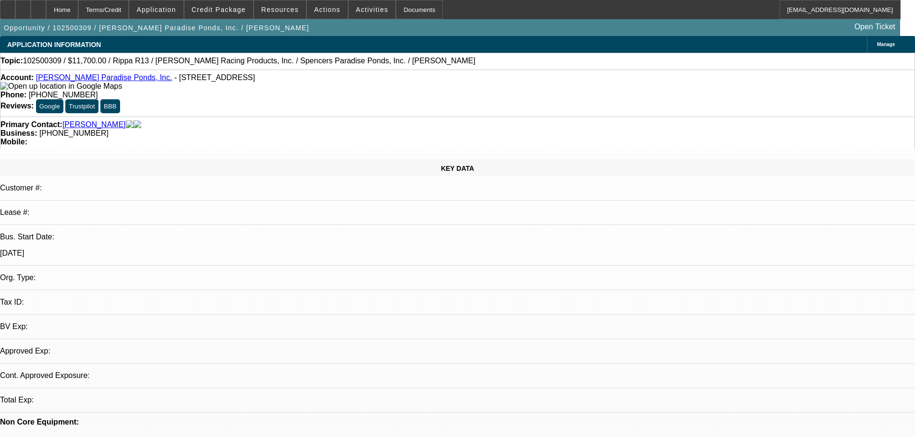
select select "2"
select select "0.1"
select select "4"
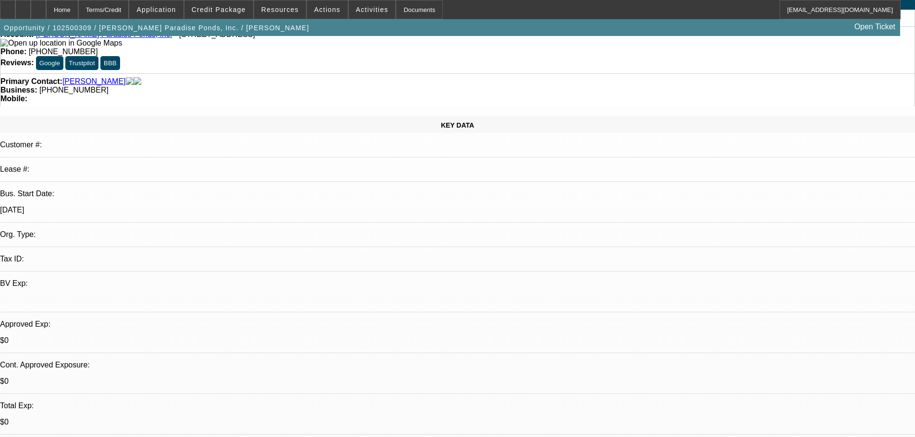
scroll to position [288, 0]
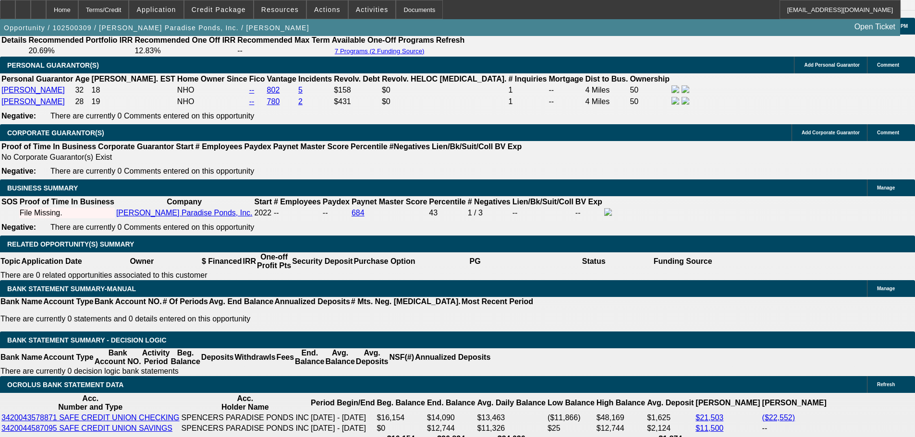
scroll to position [1441, 0]
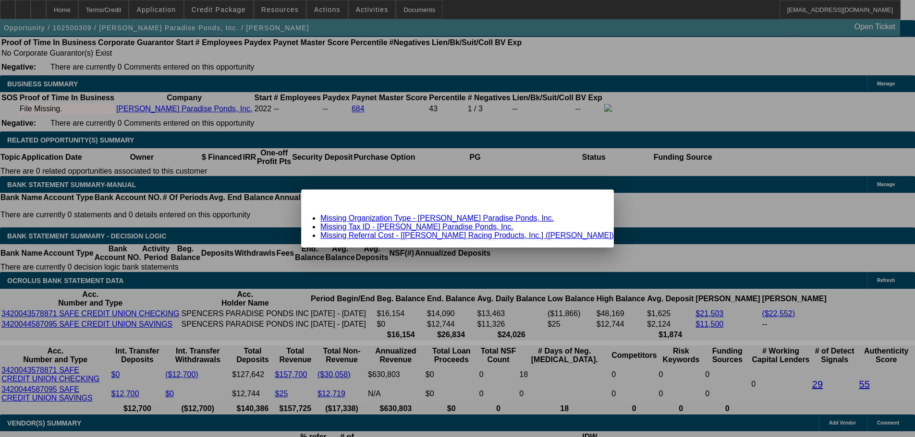
click at [593, 201] on div "Close" at bounding box center [603, 195] width 21 height 11
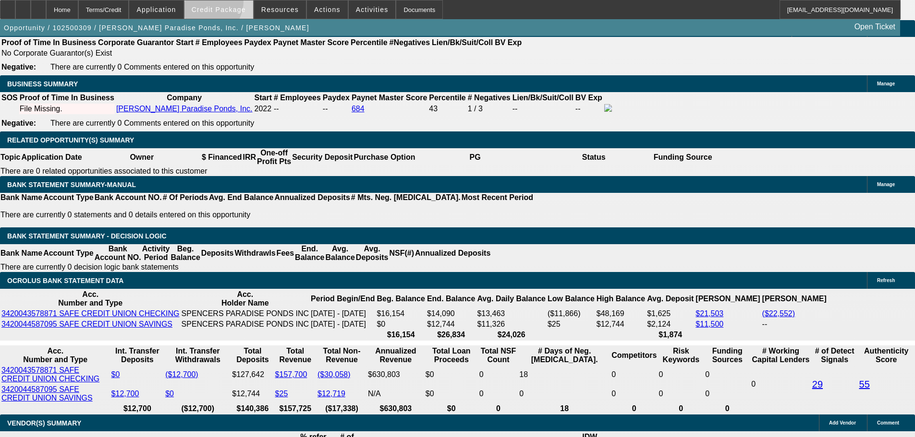
click at [218, 3] on span at bounding box center [218, 9] width 69 height 23
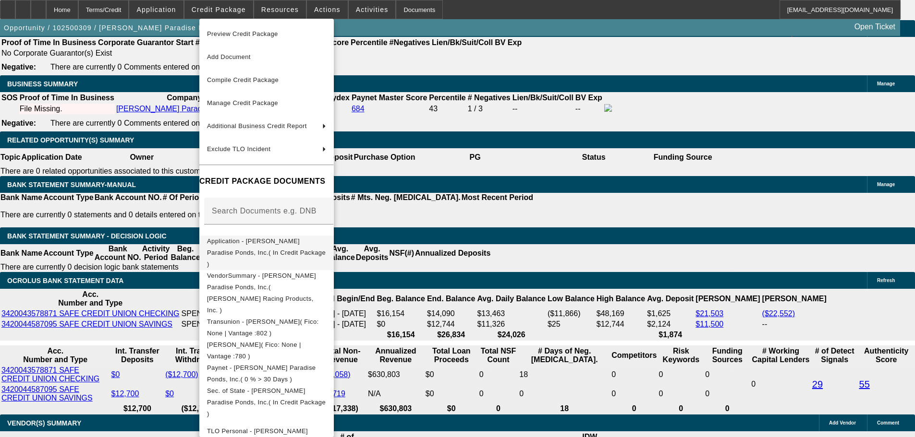
click at [319, 243] on span "Application - Spencer's Paradise Ponds, Inc.( In Credit Package )" at bounding box center [266, 253] width 119 height 30
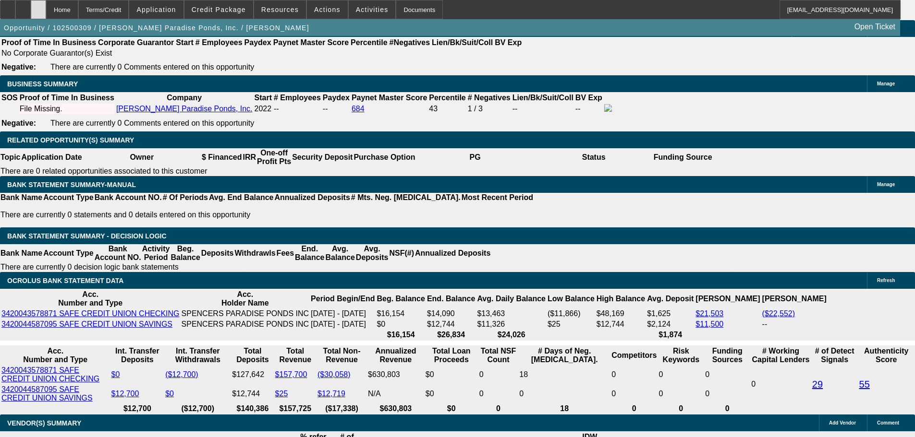
click at [46, 13] on div at bounding box center [38, 9] width 15 height 19
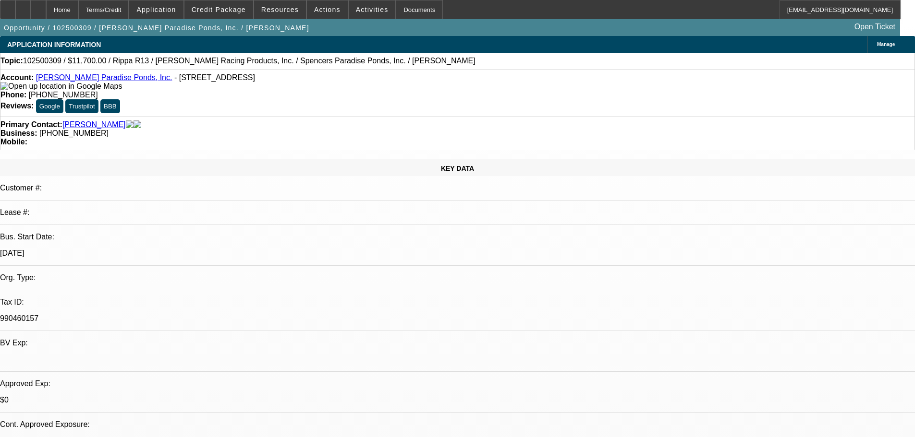
select select "0.1"
select select "2"
select select "0.1"
select select "4"
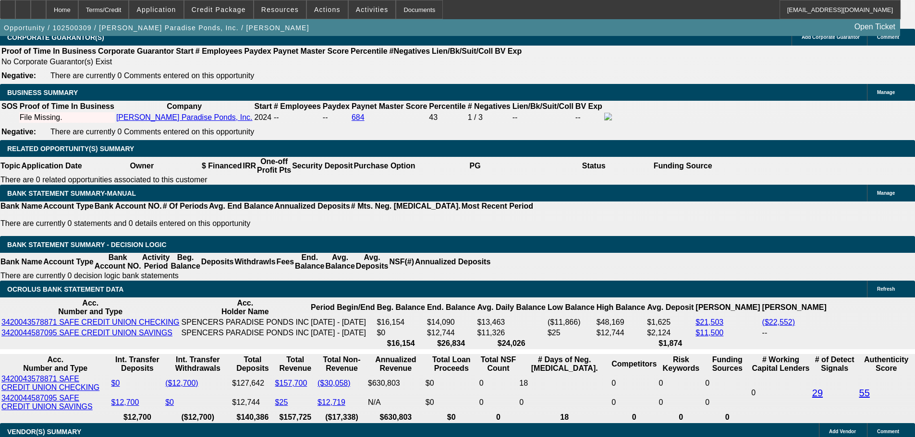
scroll to position [1448, 0]
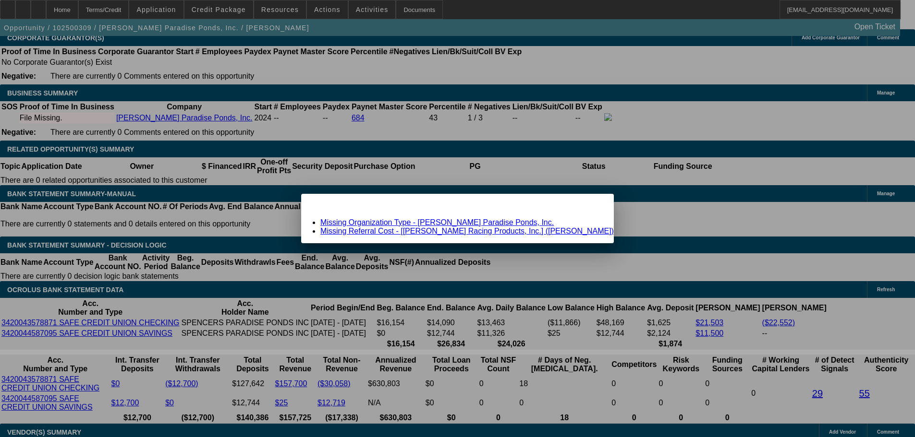
click at [419, 230] on link "Missing Referral Cost - [[PERSON_NAME] Racing Products, Inc.] ([PERSON_NAME])" at bounding box center [466, 231] width 293 height 8
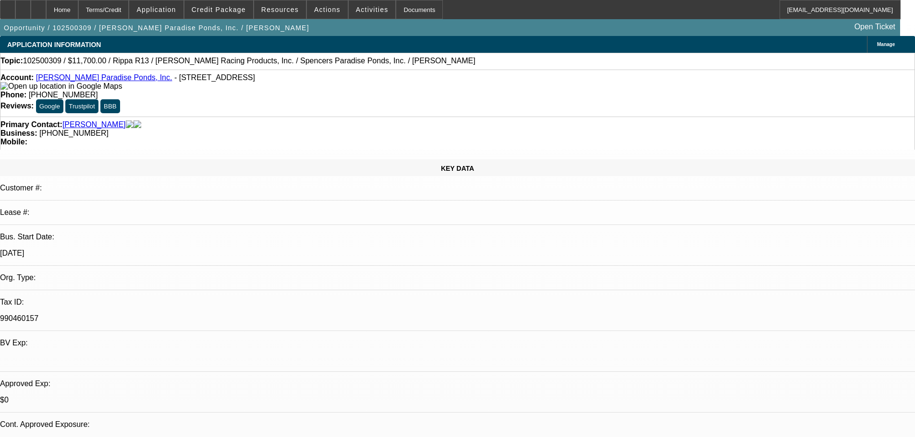
scroll to position [1448, 0]
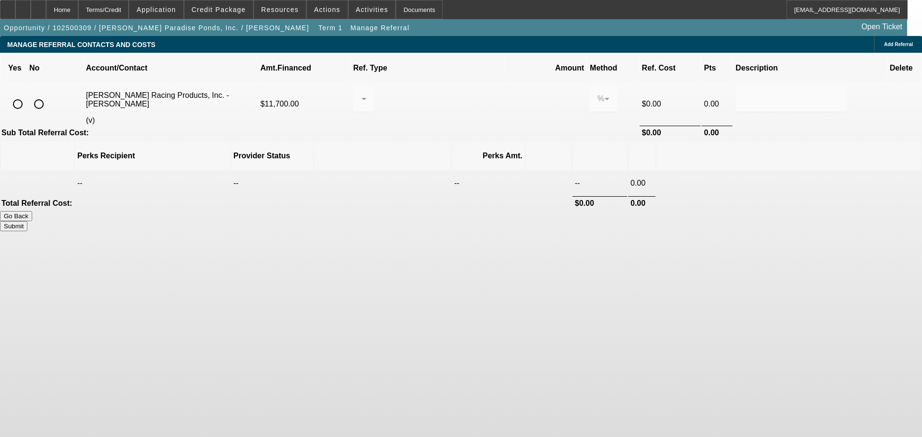
click at [49, 95] on input "radio" at bounding box center [38, 104] width 19 height 19
radio input "true"
click at [27, 221] on button "Submit" at bounding box center [13, 226] width 27 height 10
type input "0.000"
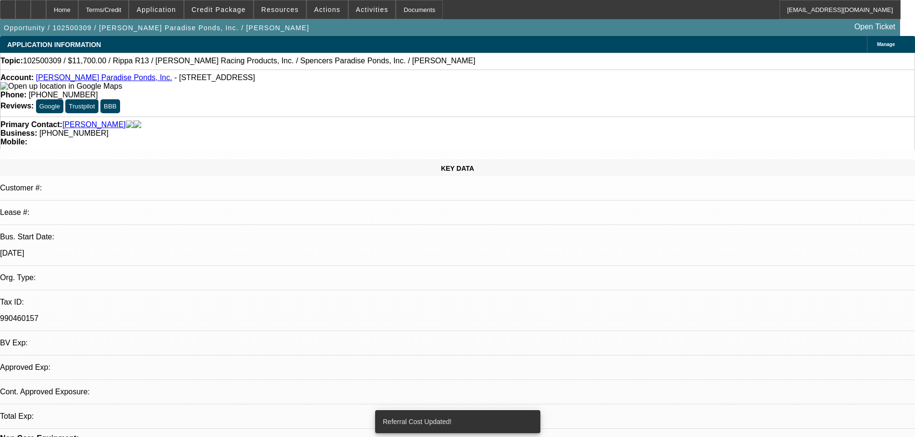
select select "0.1"
select select "2"
select select "0.1"
select select "4"
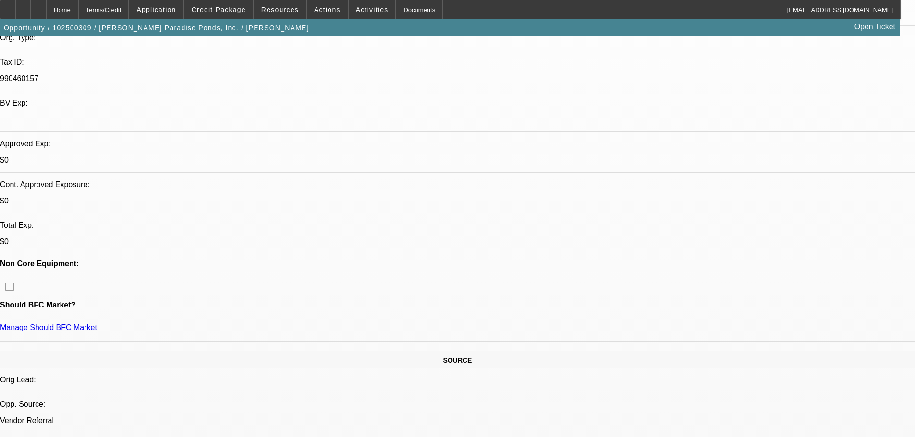
scroll to position [336, 0]
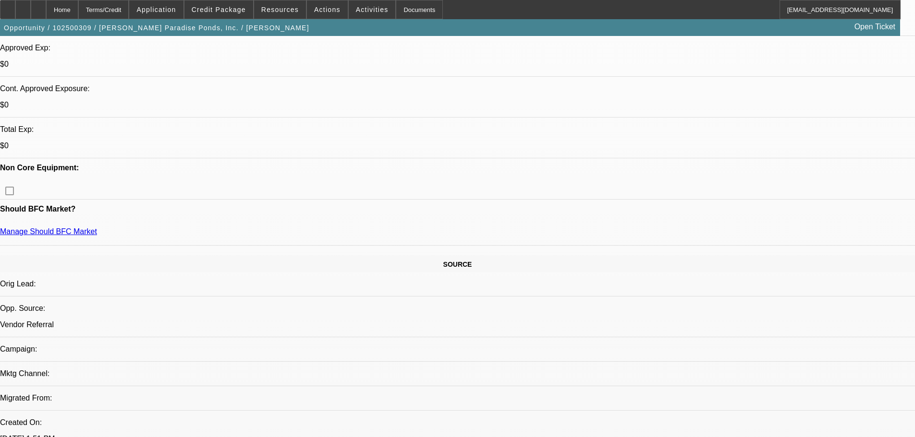
click at [356, 11] on span "Activities" at bounding box center [372, 10] width 33 height 8
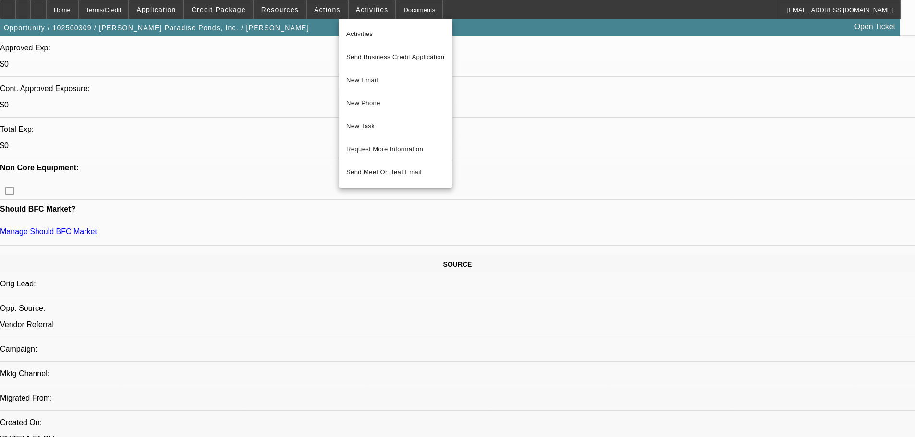
click at [469, 115] on div at bounding box center [457, 218] width 915 height 437
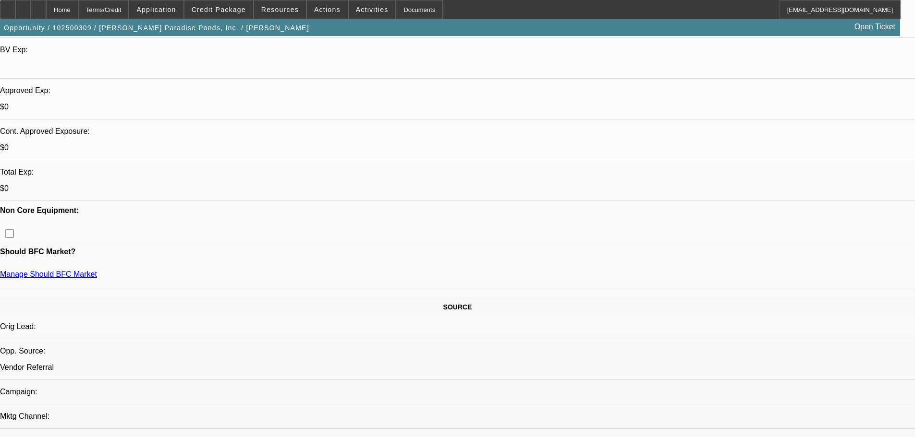
scroll to position [288, 0]
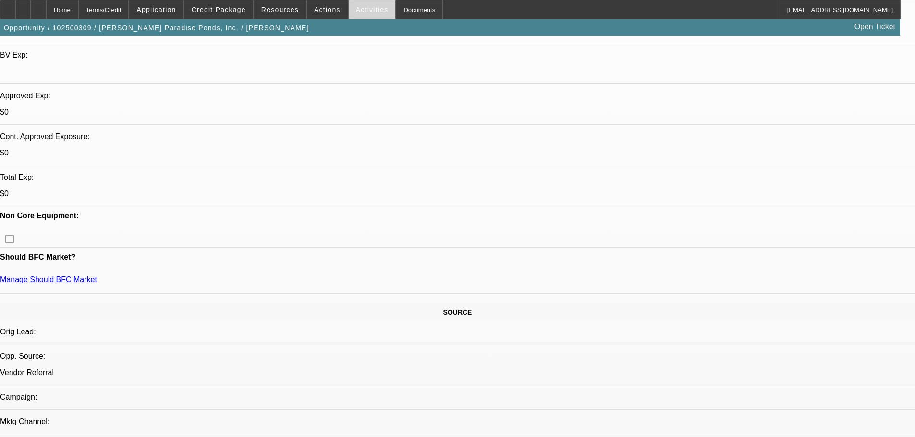
click at [356, 8] on span "Activities" at bounding box center [372, 10] width 33 height 8
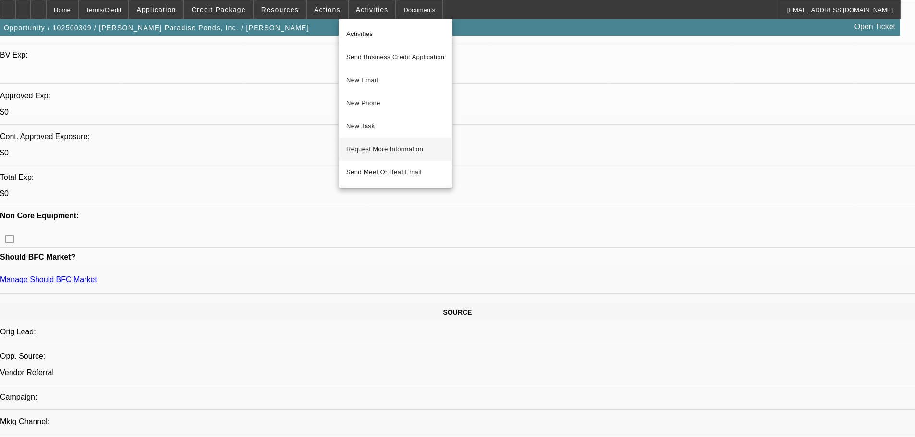
click at [401, 143] on button "Request More Information" at bounding box center [396, 149] width 114 height 23
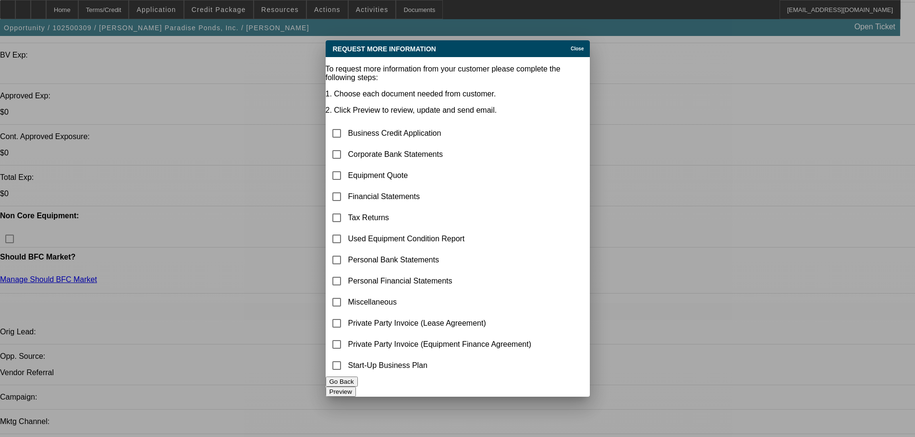
scroll to position [0, 0]
click at [340, 362] on input "checkbox" at bounding box center [336, 365] width 19 height 19
checkbox input "true"
click at [356, 390] on button "Preview" at bounding box center [341, 392] width 30 height 10
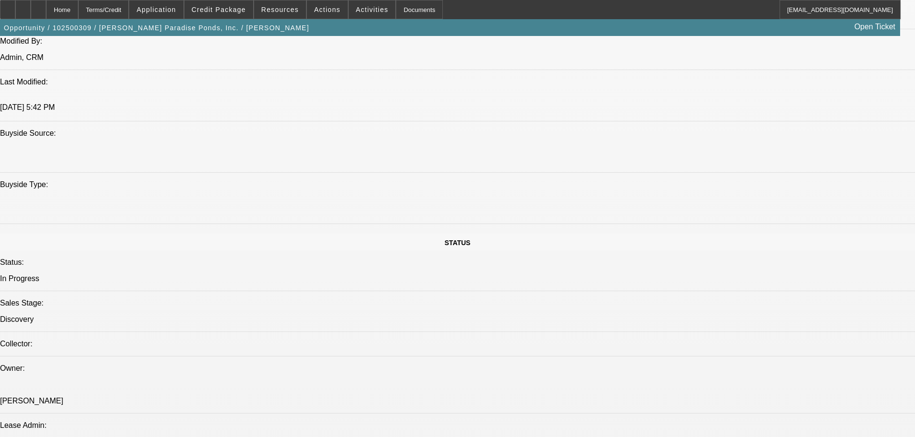
scroll to position [816, 0]
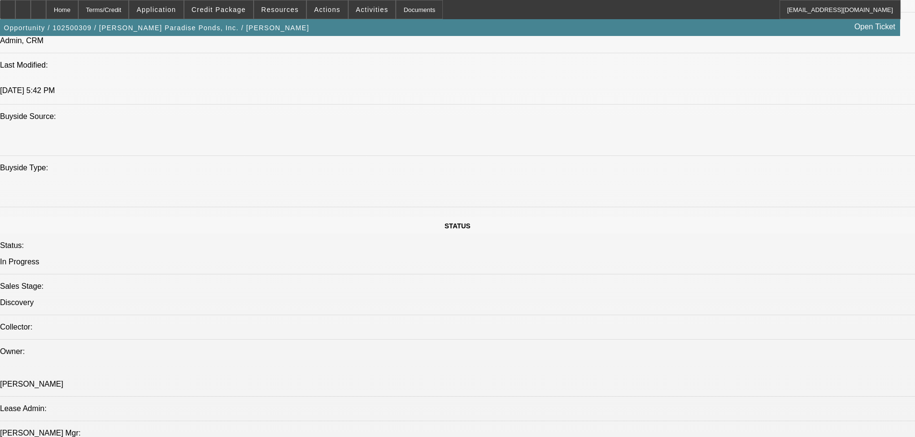
radio input "true"
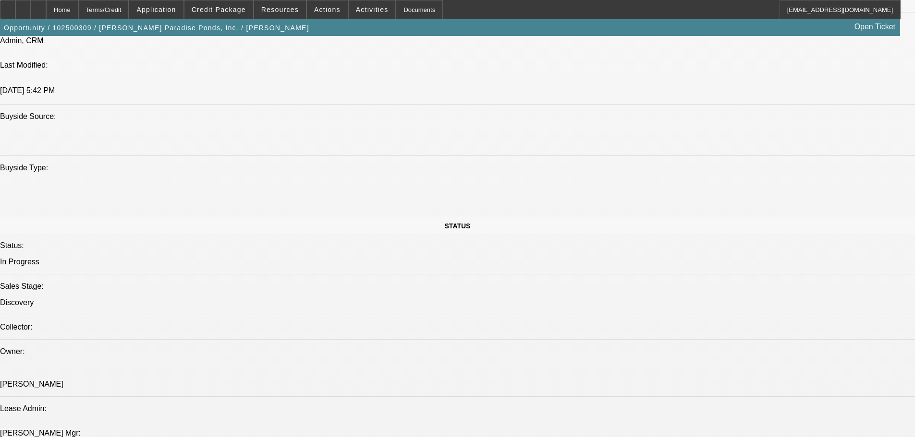
type textarea "PENDING su plan, quote"
radio input "true"
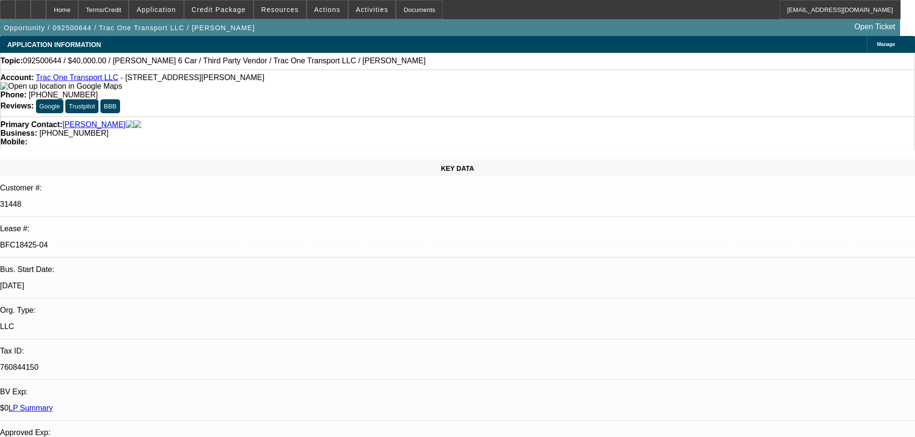
select select "0"
select select "3"
select select "0"
select select "6"
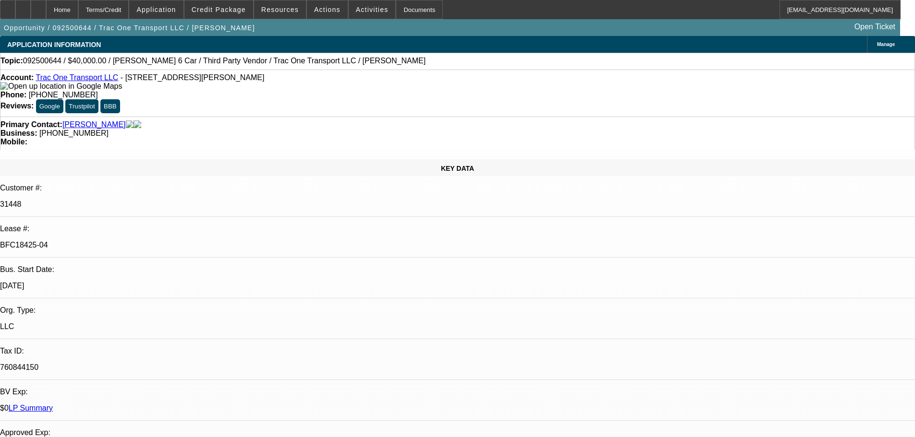
select select "0"
select select "6"
select select "0"
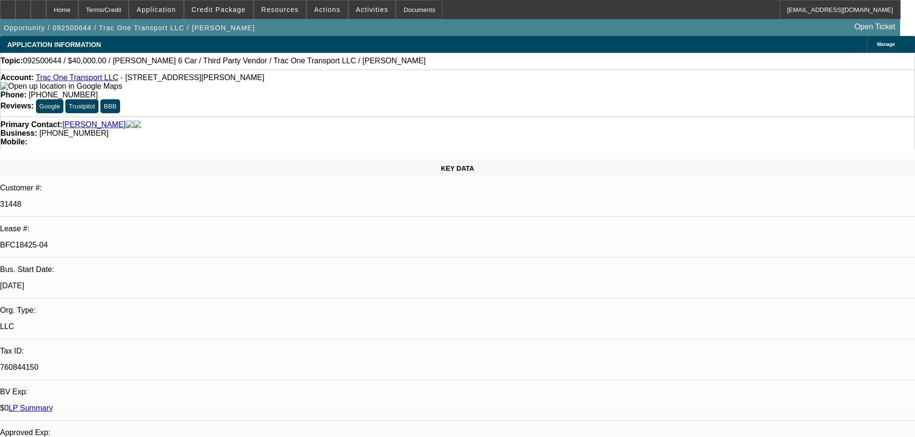
select select "0"
select select "6"
select select "0"
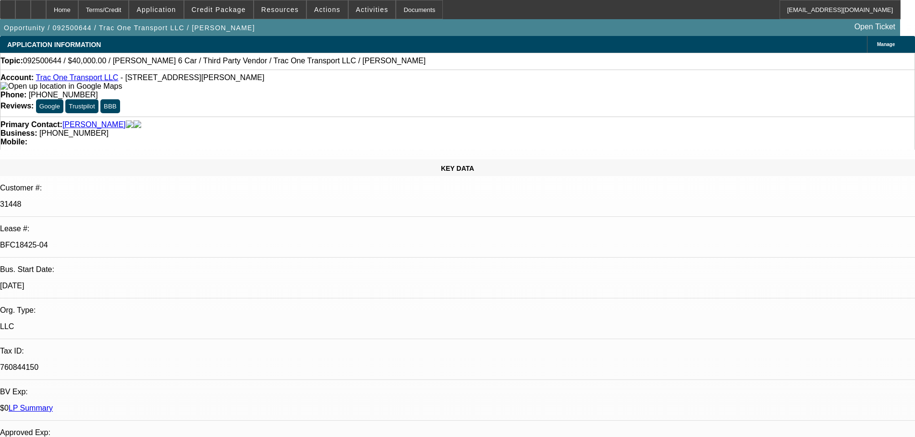
select select "0"
select select "6"
